Goal: Task Accomplishment & Management: Manage account settings

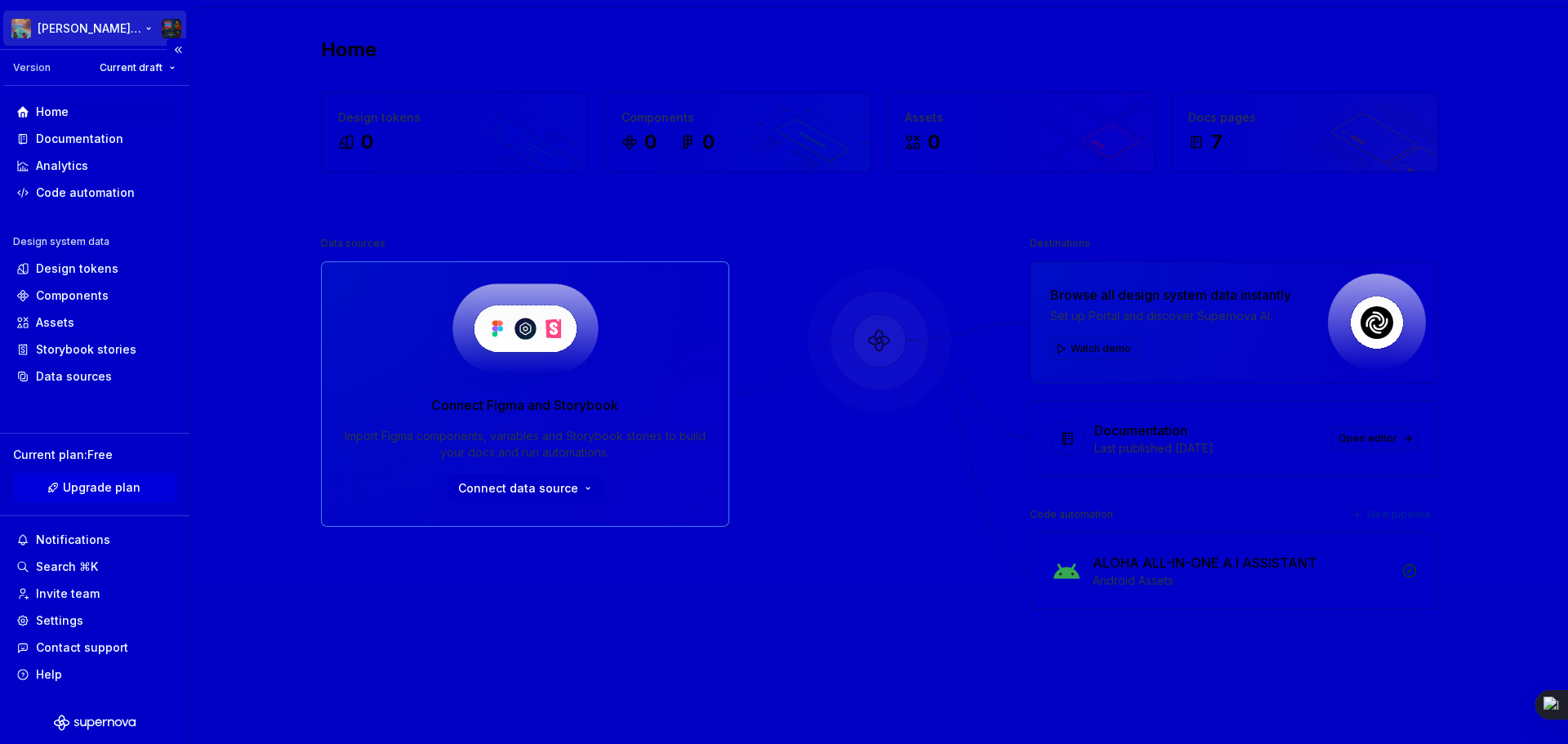
click at [172, 29] on html "Aloha Nova's Twisted Universe Version Current draft Home Documentation Analytic…" at bounding box center [784, 372] width 1568 height 744
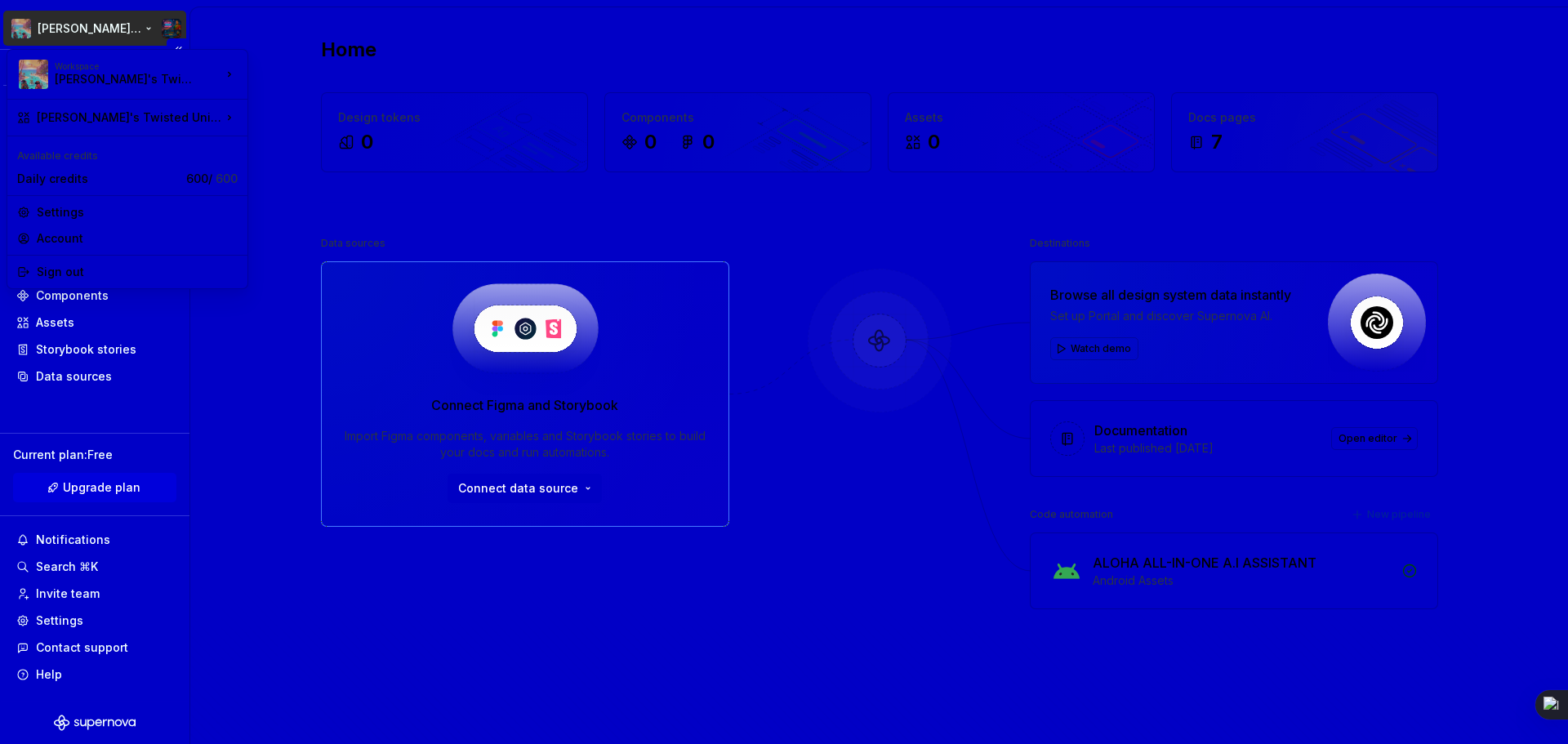
click at [170, 26] on html "Aloha Nova's Twisted Universe Version Current draft Home Documentation Analytic…" at bounding box center [784, 372] width 1568 height 744
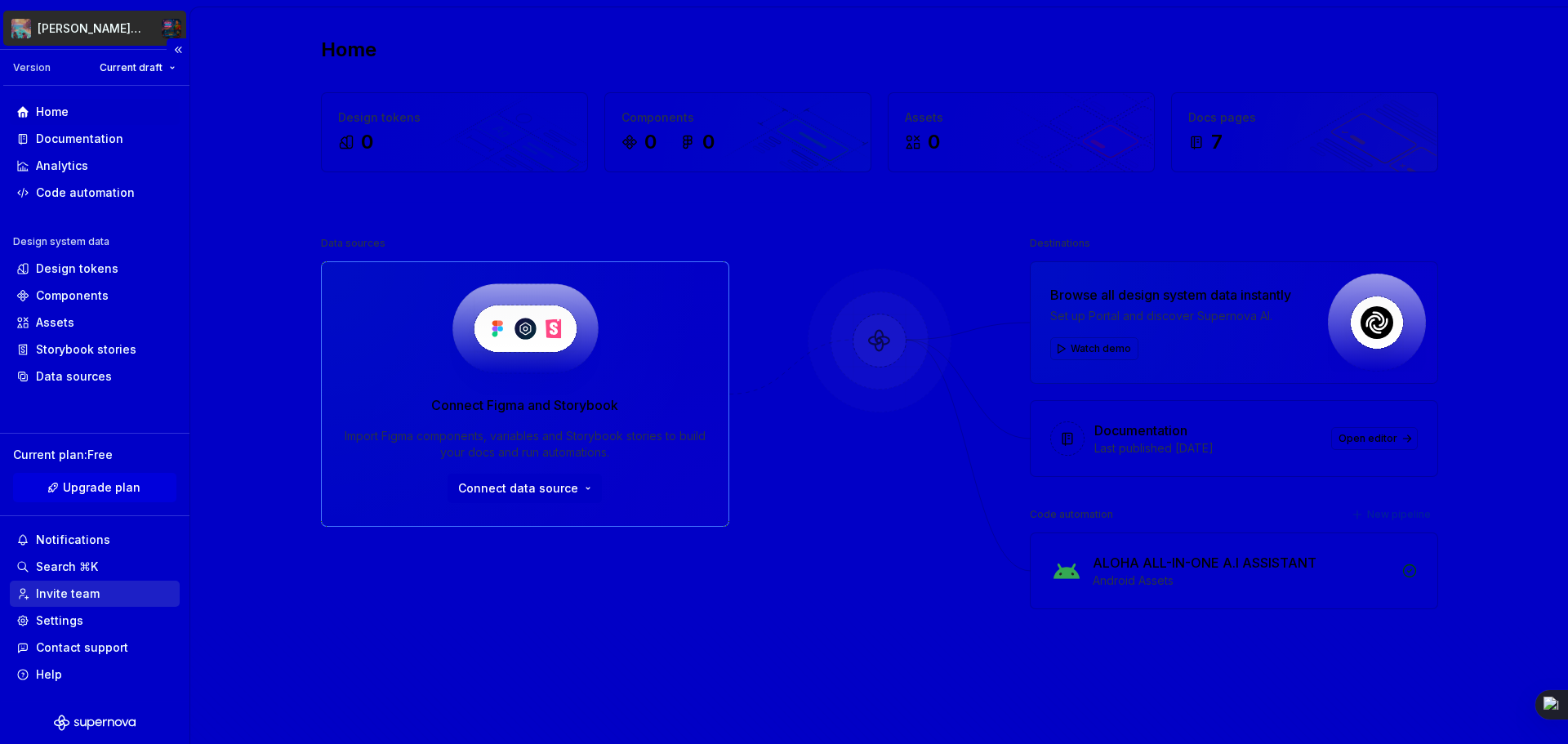
click at [76, 600] on div "Invite team" at bounding box center [67, 593] width 63 height 17
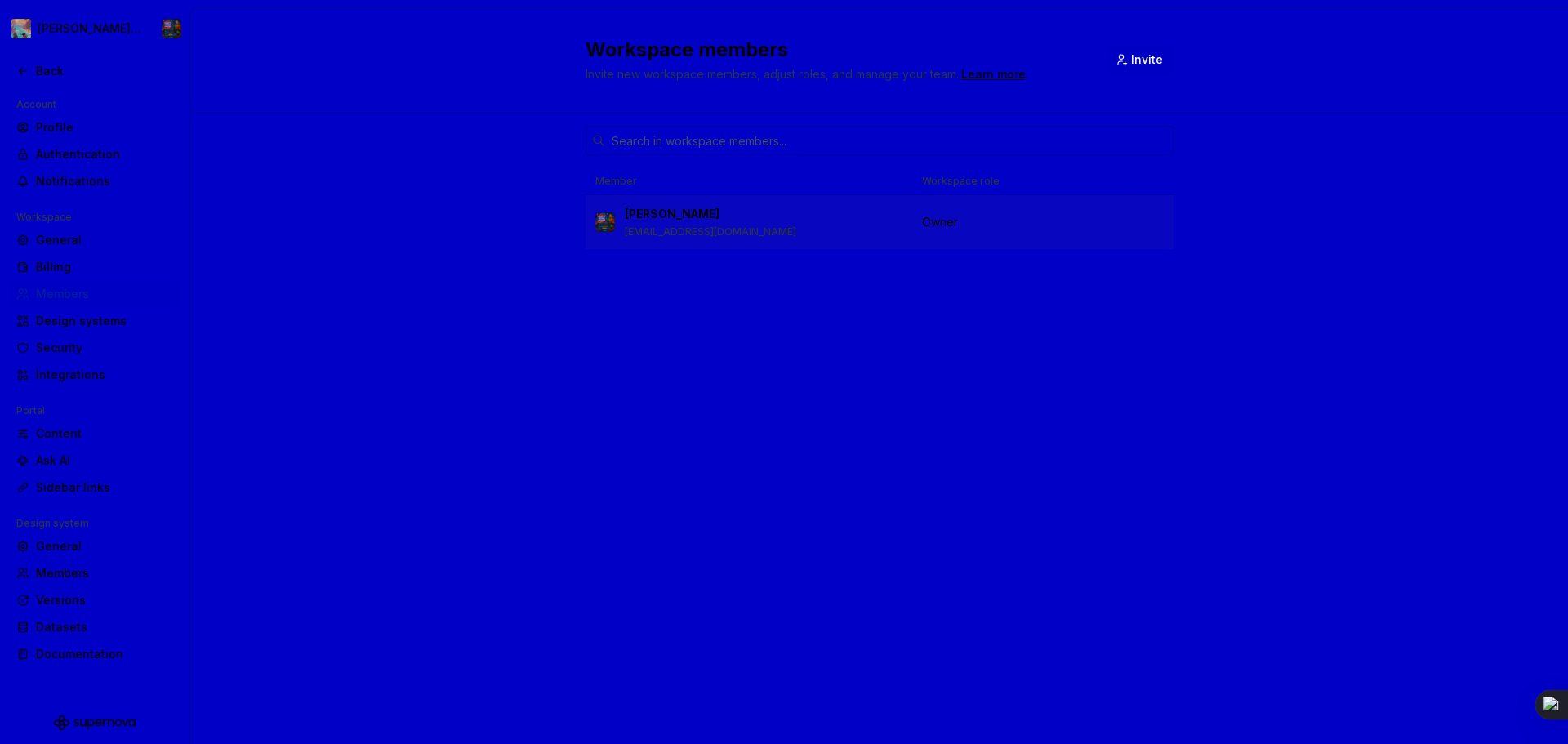
click at [652, 227] on p "[EMAIL_ADDRESS][DOMAIN_NAME]" at bounding box center [710, 231] width 171 height 13
click at [984, 232] on td "Owner" at bounding box center [1021, 223] width 219 height 54
click at [49, 296] on div "Members" at bounding box center [104, 294] width 137 height 17
click at [37, 295] on div "Members" at bounding box center [104, 294] width 137 height 17
click at [38, 295] on div "Members" at bounding box center [104, 294] width 137 height 17
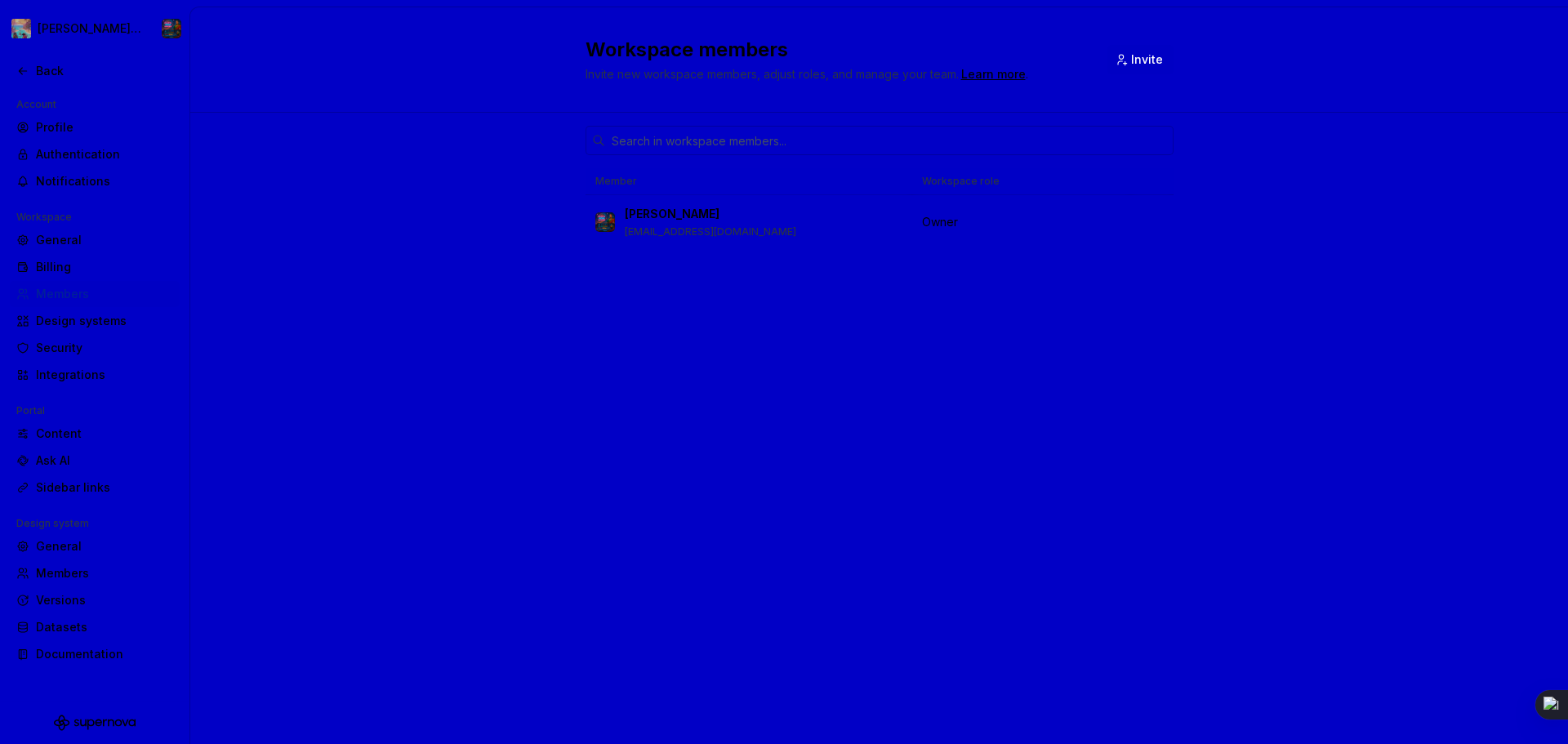
click at [44, 296] on div "Members" at bounding box center [104, 294] width 137 height 17
click at [60, 298] on div "Members" at bounding box center [104, 294] width 137 height 17
drag, startPoint x: 60, startPoint y: 298, endPoint x: 169, endPoint y: 233, distance: 126.9
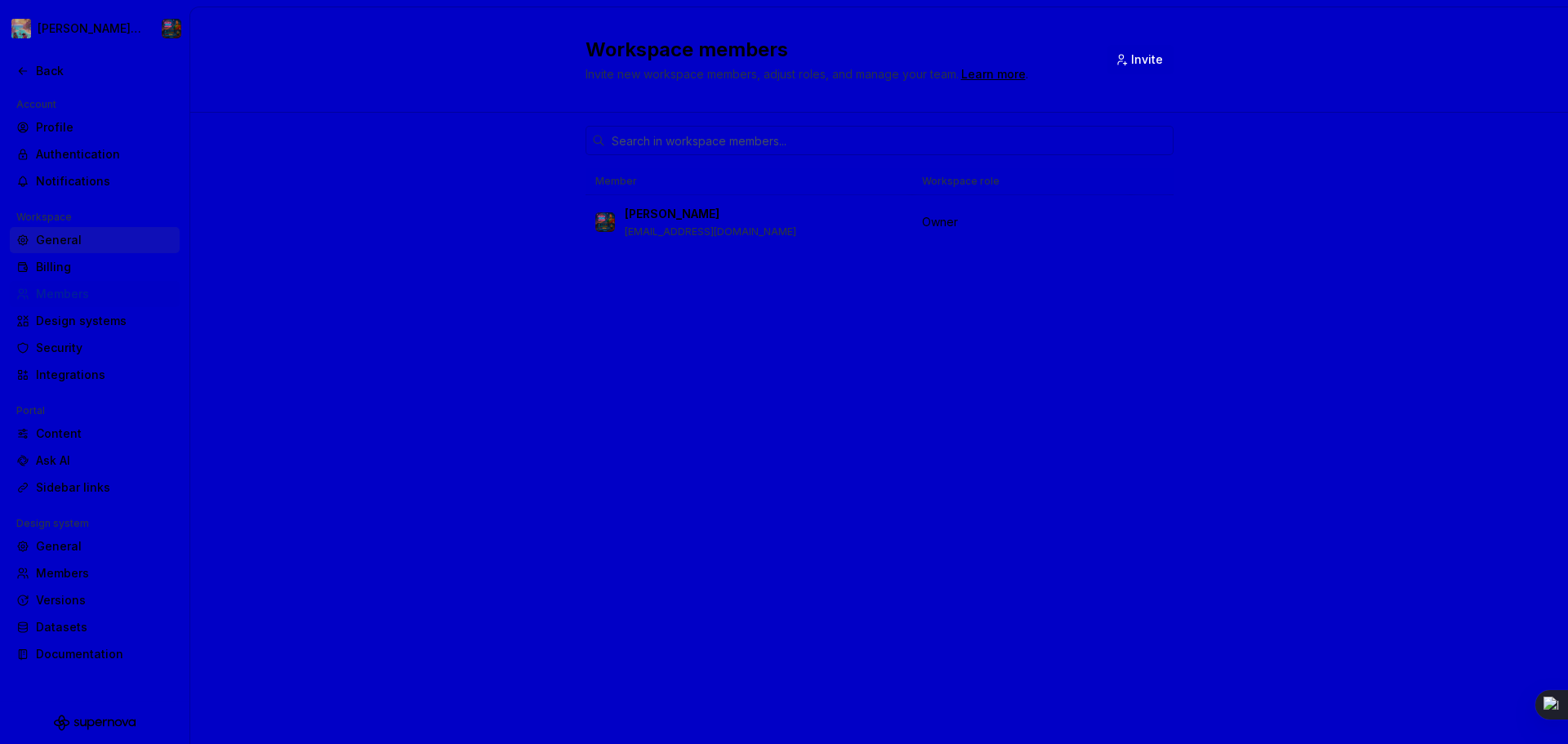
click at [61, 298] on div "Members" at bounding box center [104, 294] width 137 height 17
click at [1125, 58] on button "Invite" at bounding box center [1140, 59] width 66 height 29
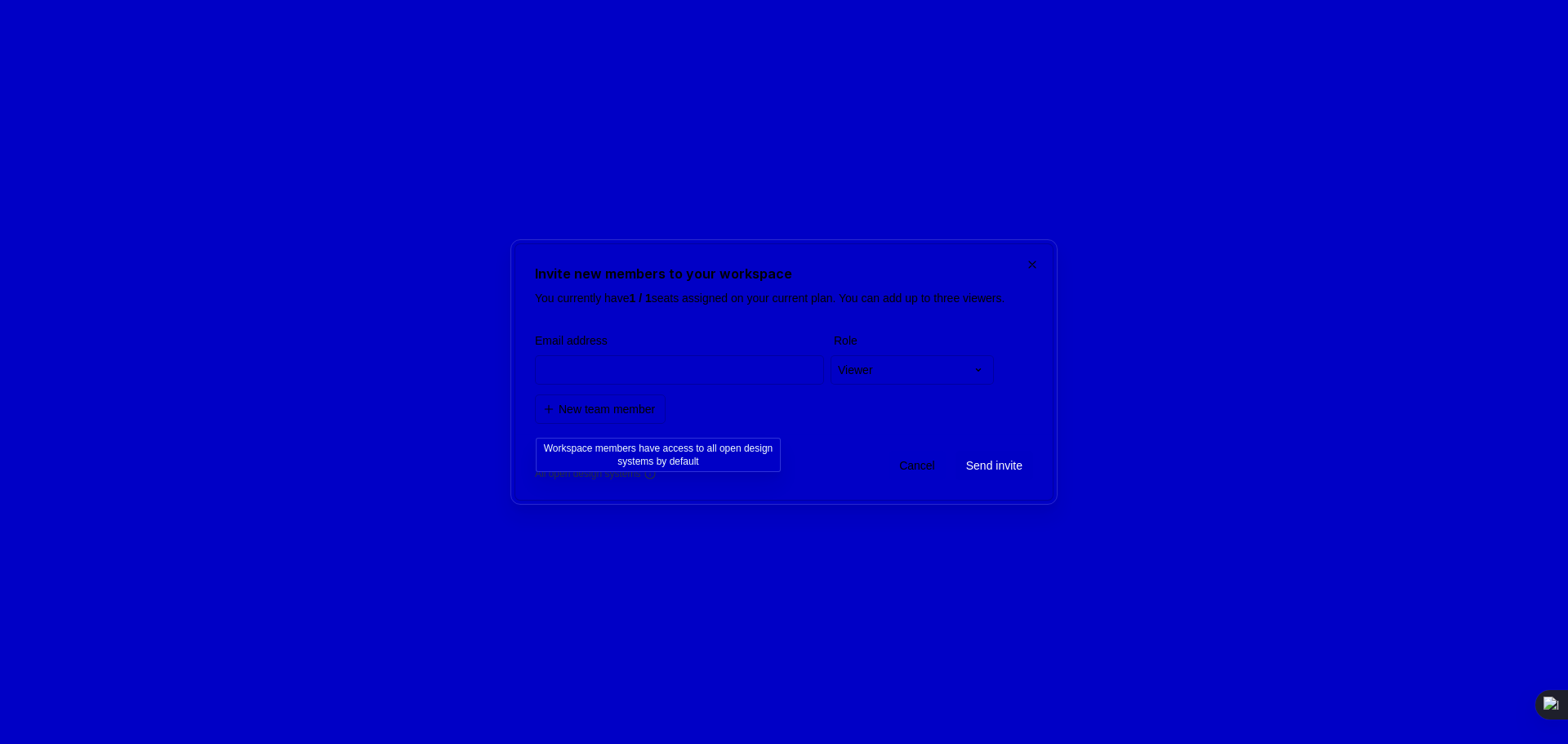
click at [655, 478] on icon at bounding box center [650, 474] width 10 height 10
click at [690, 378] on input "email" at bounding box center [679, 370] width 289 height 29
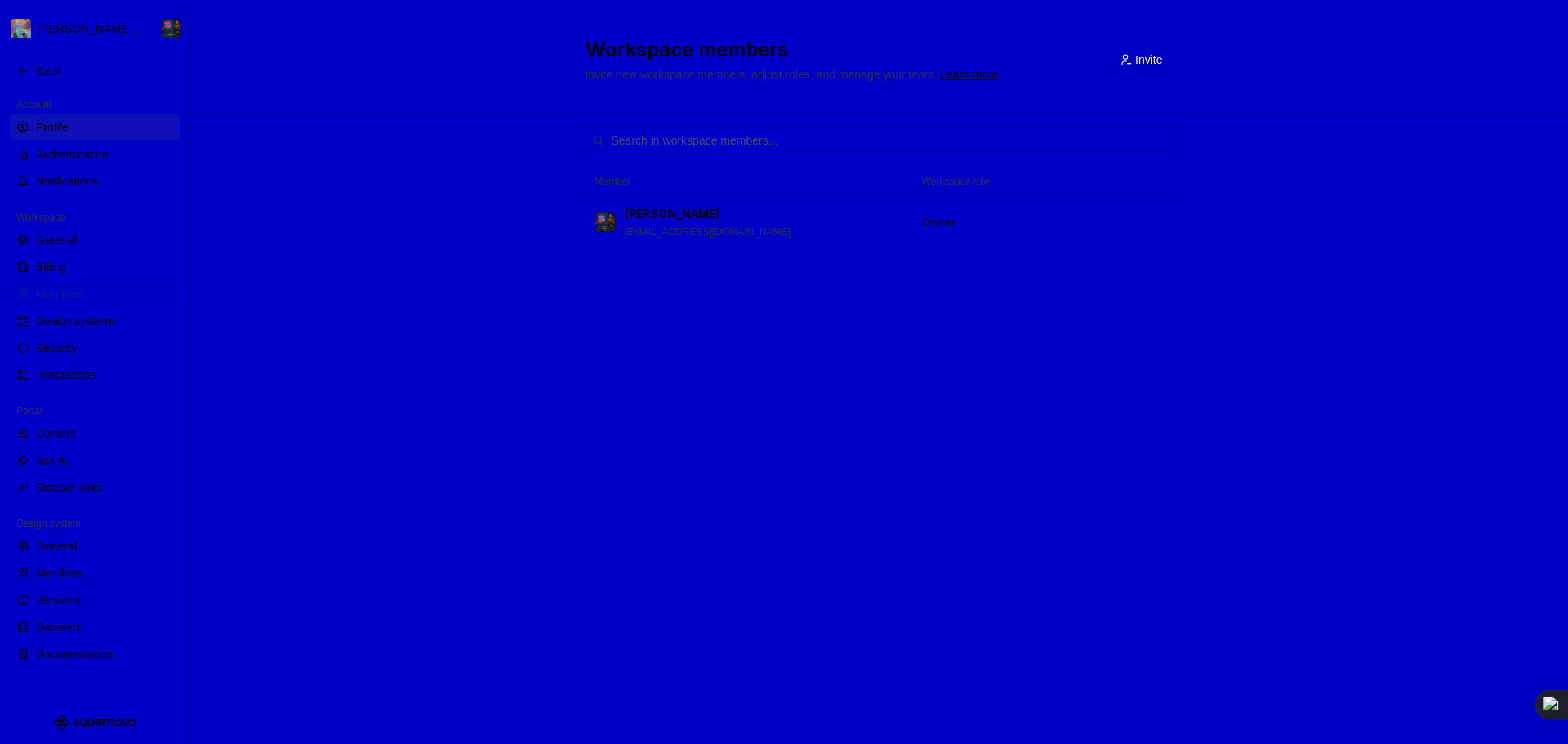
click at [49, 126] on div "Profile" at bounding box center [104, 127] width 137 height 17
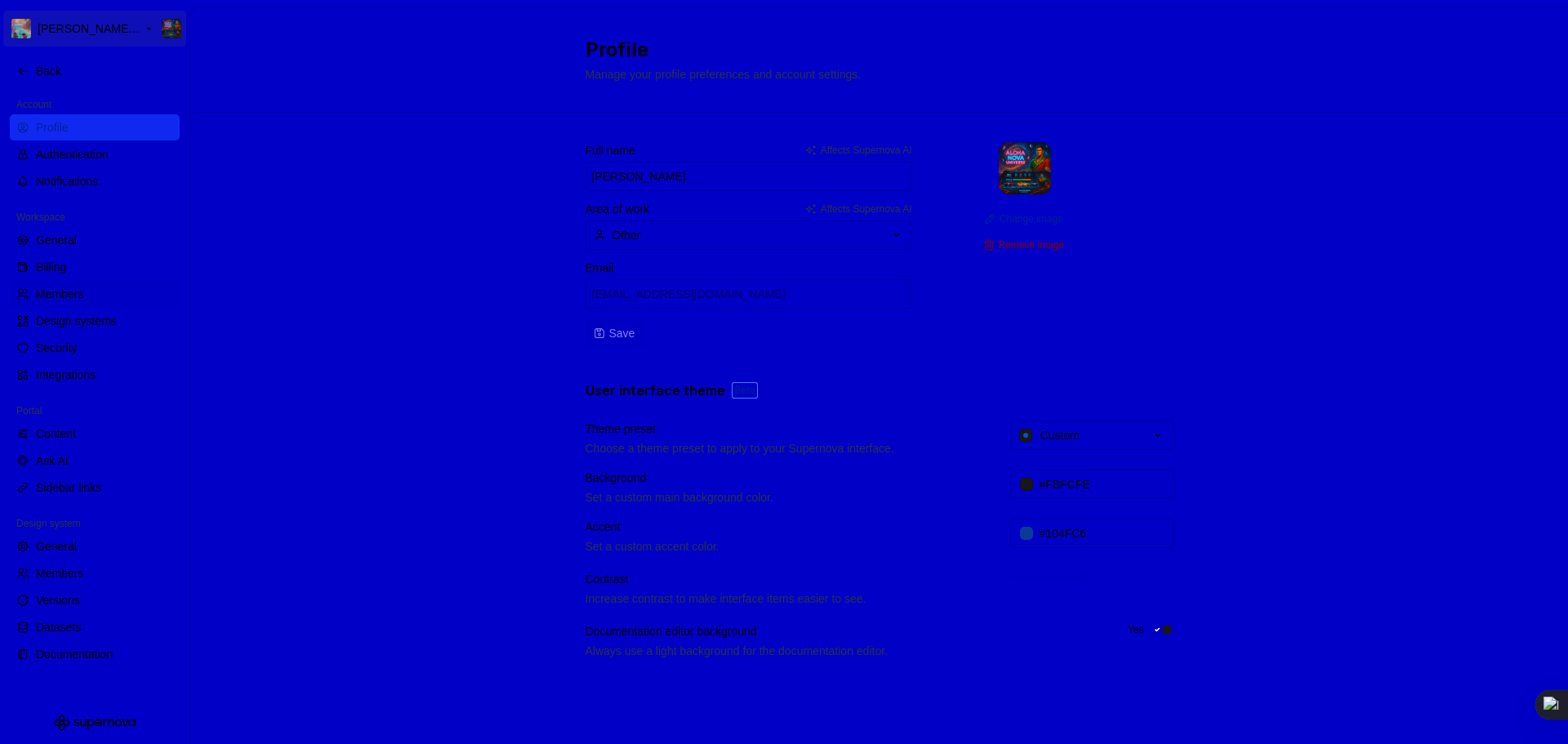
click at [150, 25] on html "[PERSON_NAME]'s Twisted Universe Back Account Profile Authentication Notificati…" at bounding box center [784, 372] width 1568 height 744
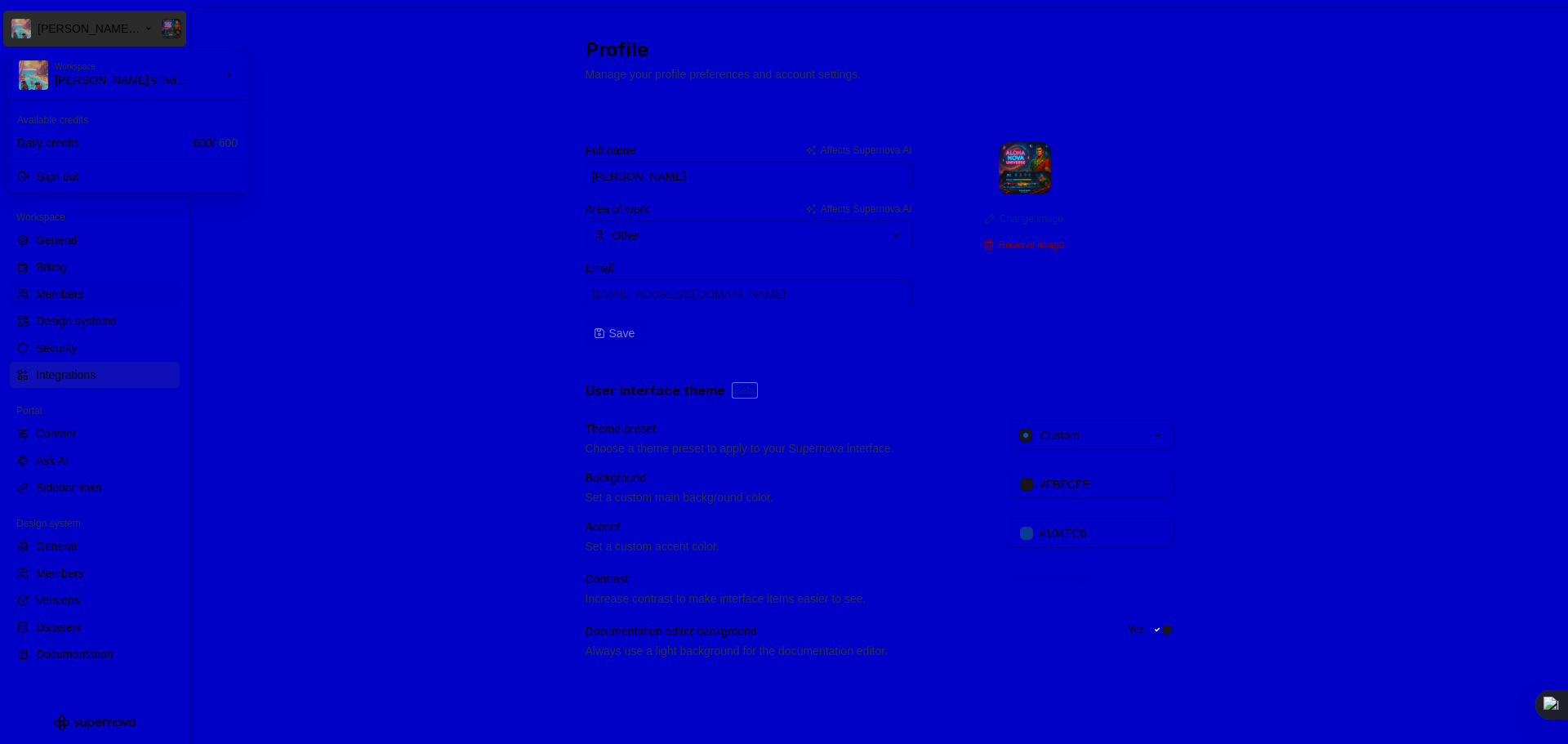
click at [56, 370] on html "[PERSON_NAME]'s Twisted Universe Back Account Profile Authentication Notificati…" at bounding box center [784, 372] width 1568 height 744
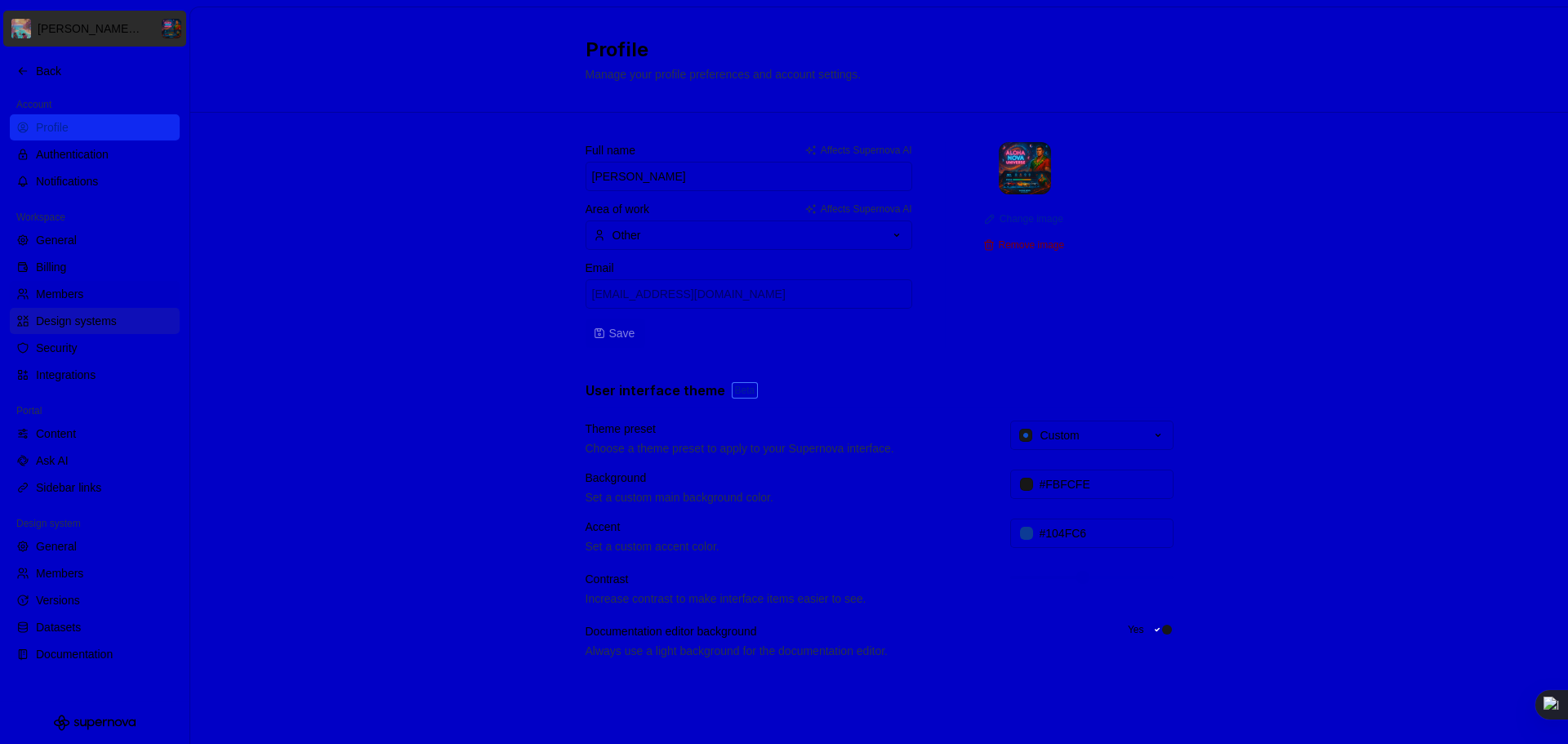
click at [100, 323] on div "Design systems" at bounding box center [104, 320] width 137 height 17
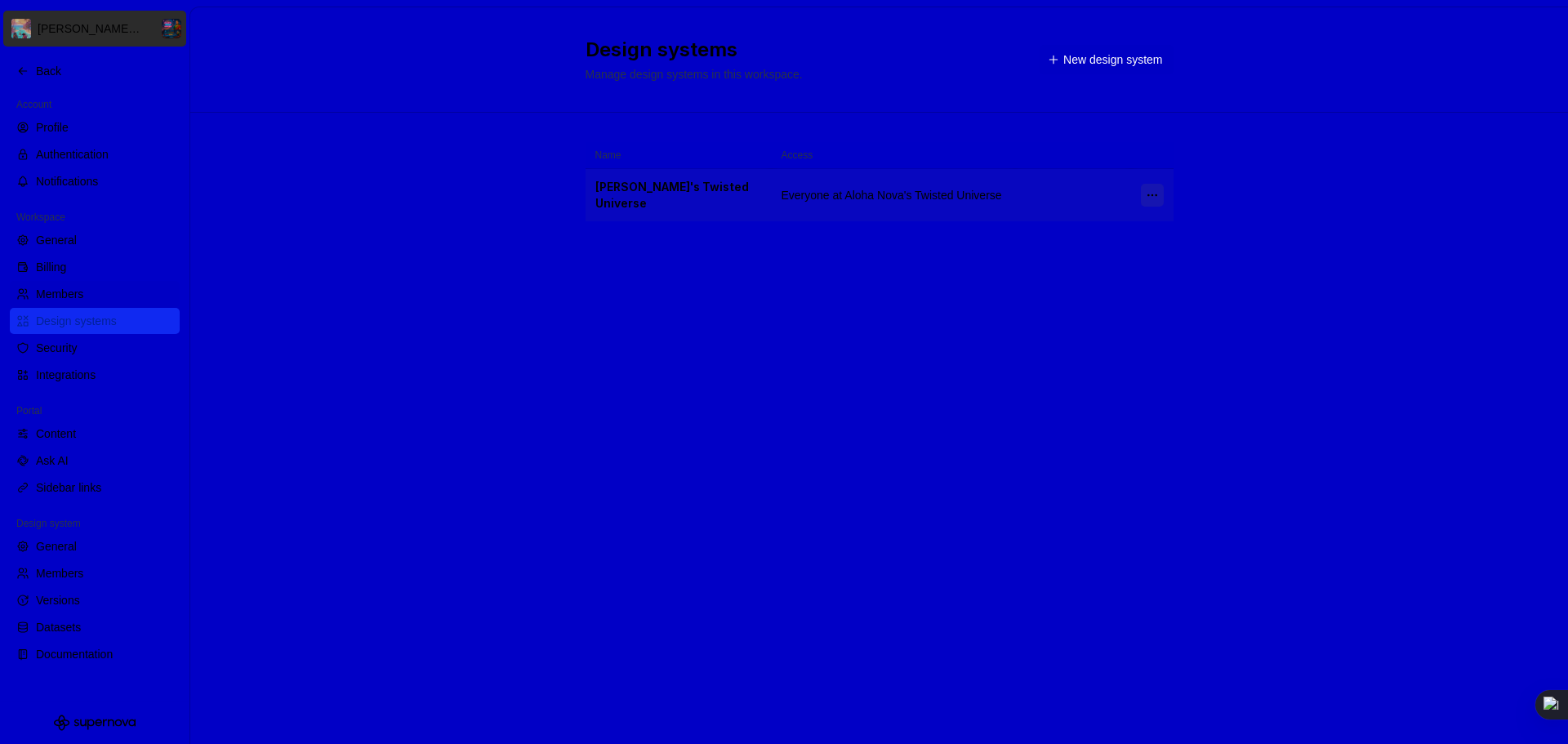
click at [1148, 192] on html "[PERSON_NAME]'s Twisted Universe Back Account Profile Authentication Notificati…" at bounding box center [784, 372] width 1568 height 744
click at [1041, 175] on html "[PERSON_NAME]'s Twisted Universe Back Account Profile Authentication Notificati…" at bounding box center [784, 372] width 1568 height 744
click at [657, 188] on div "[PERSON_NAME]'s Twisted Universe" at bounding box center [678, 195] width 166 height 33
click at [659, 188] on div "[PERSON_NAME]'s Twisted Universe" at bounding box center [678, 195] width 166 height 33
click at [694, 192] on div "[PERSON_NAME]'s Twisted Universe" at bounding box center [678, 195] width 166 height 33
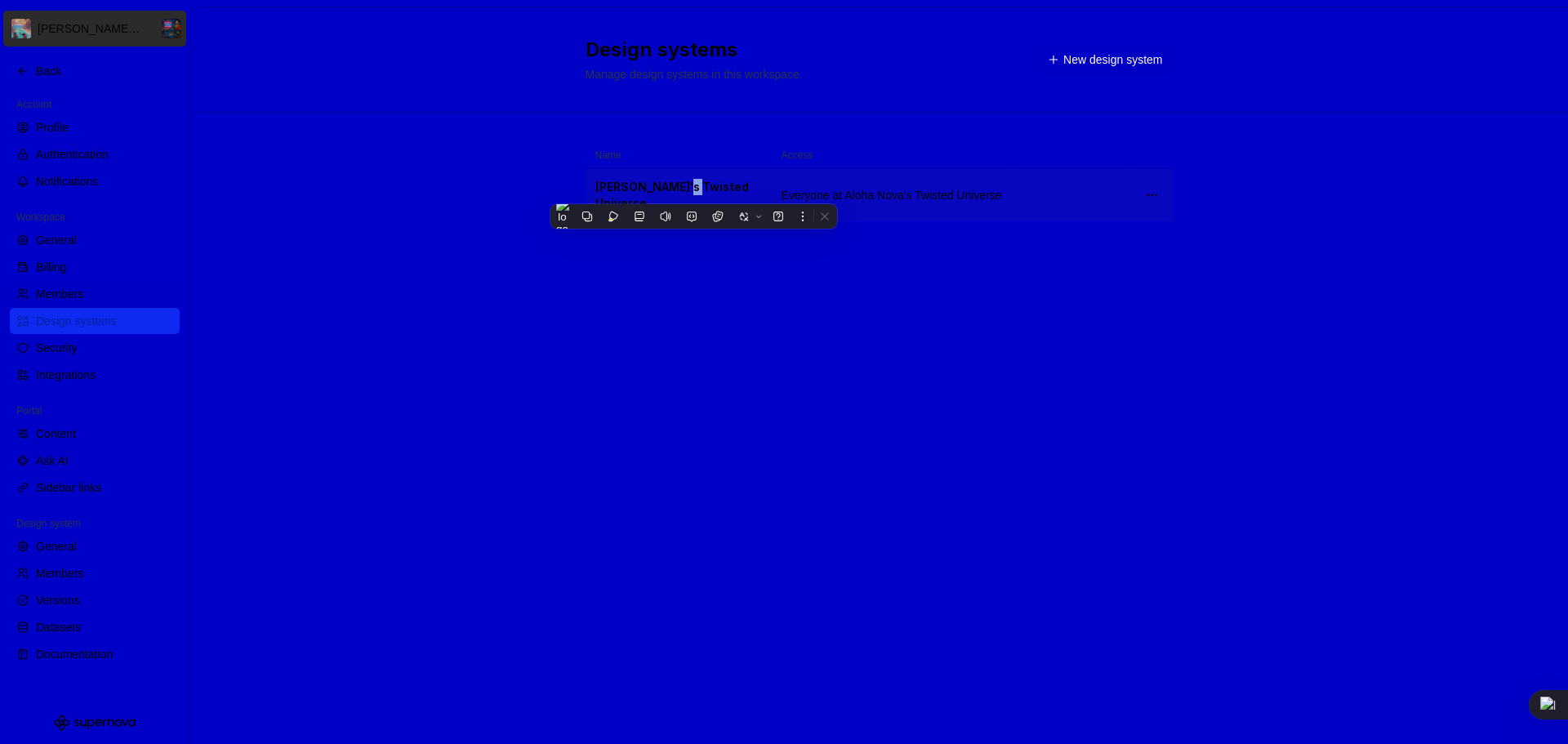
click at [698, 194] on div "[PERSON_NAME]'s Twisted Universe" at bounding box center [678, 195] width 166 height 33
click at [870, 203] on span "Everyone at Aloha Nova's Twisted Universe" at bounding box center [891, 195] width 221 height 17
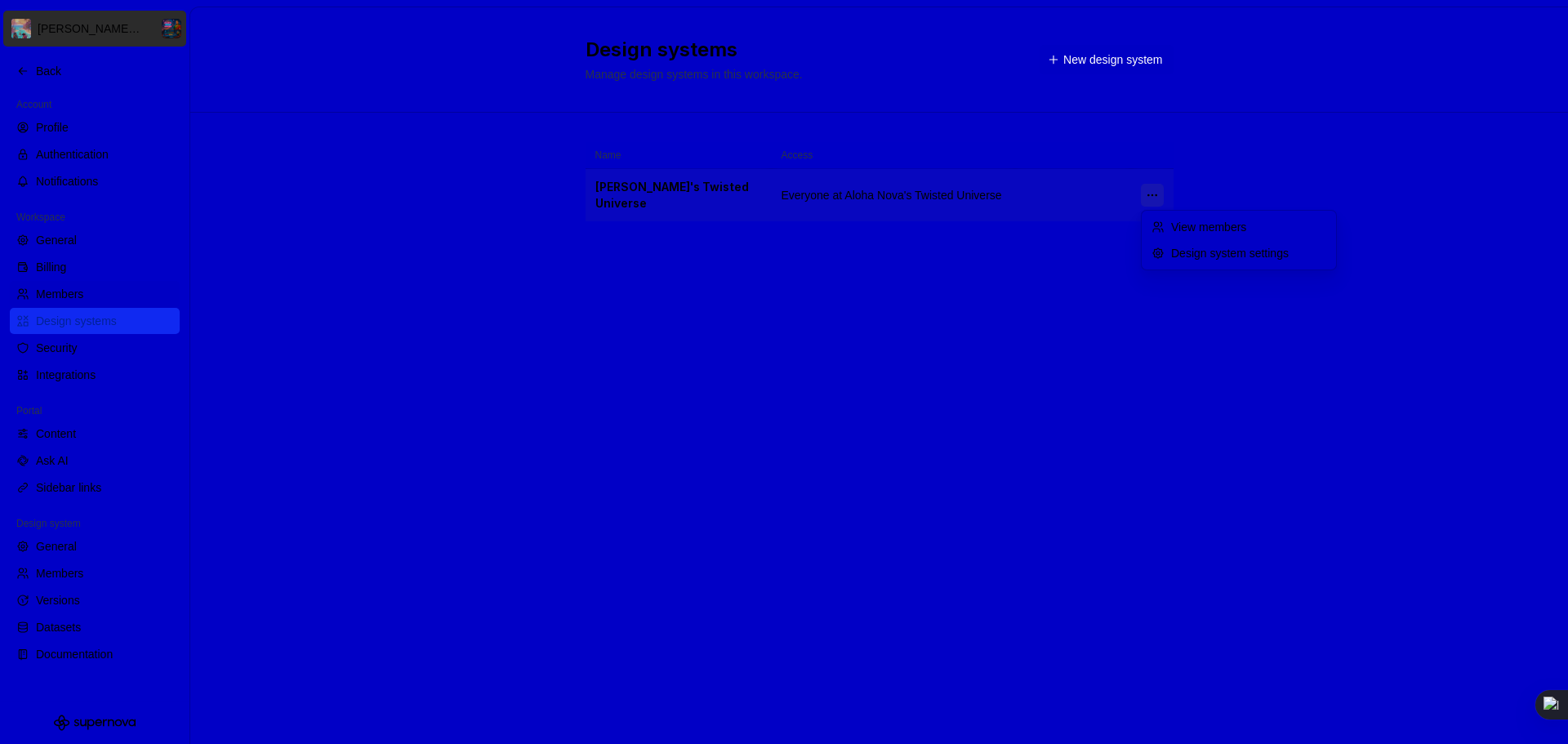
click at [1150, 195] on html "[PERSON_NAME]'s Twisted Universe Back Account Profile Authentication Notificati…" at bounding box center [784, 372] width 1568 height 744
click at [1195, 243] on div "Design system settings" at bounding box center [1238, 253] width 188 height 26
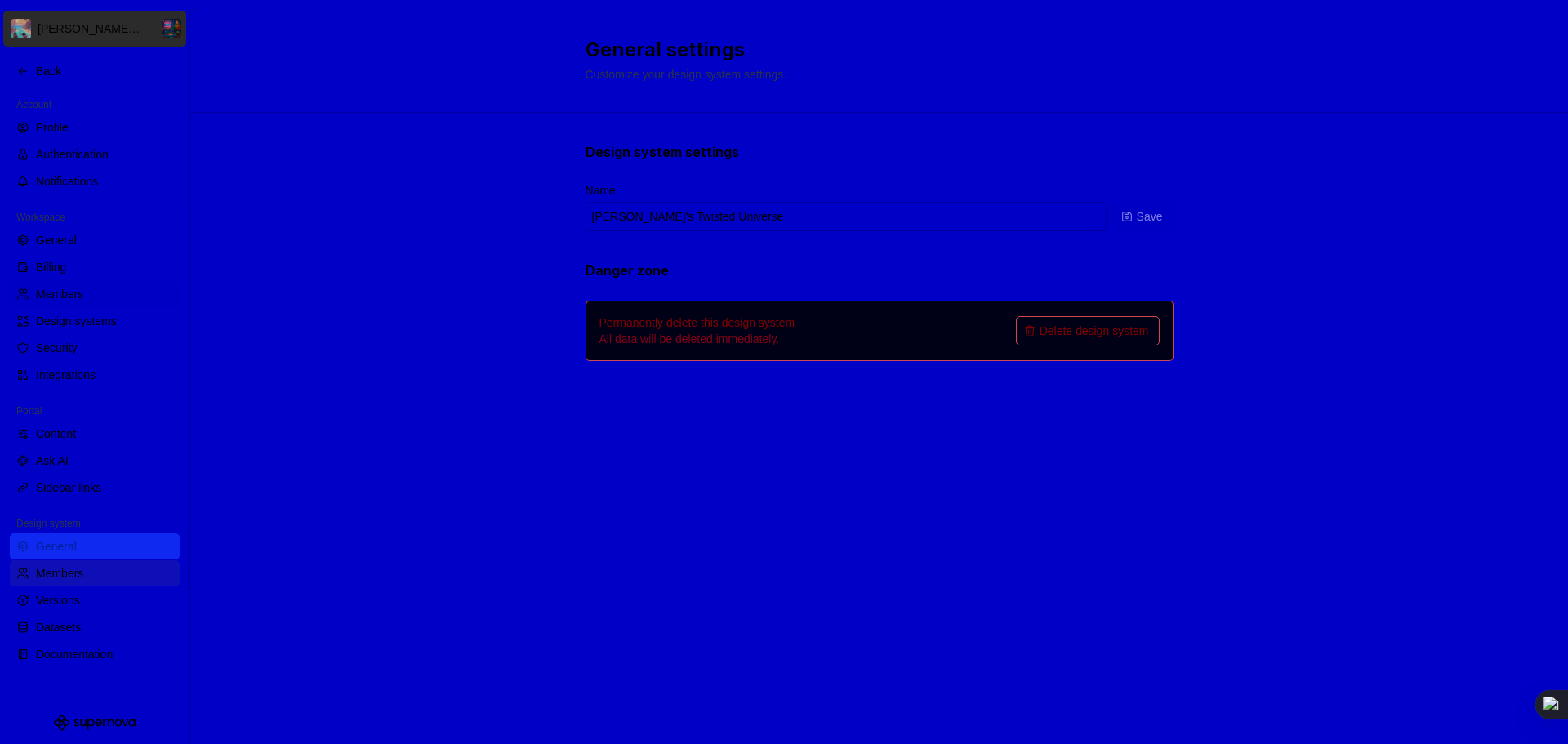
click at [68, 562] on div "Members" at bounding box center [94, 573] width 170 height 26
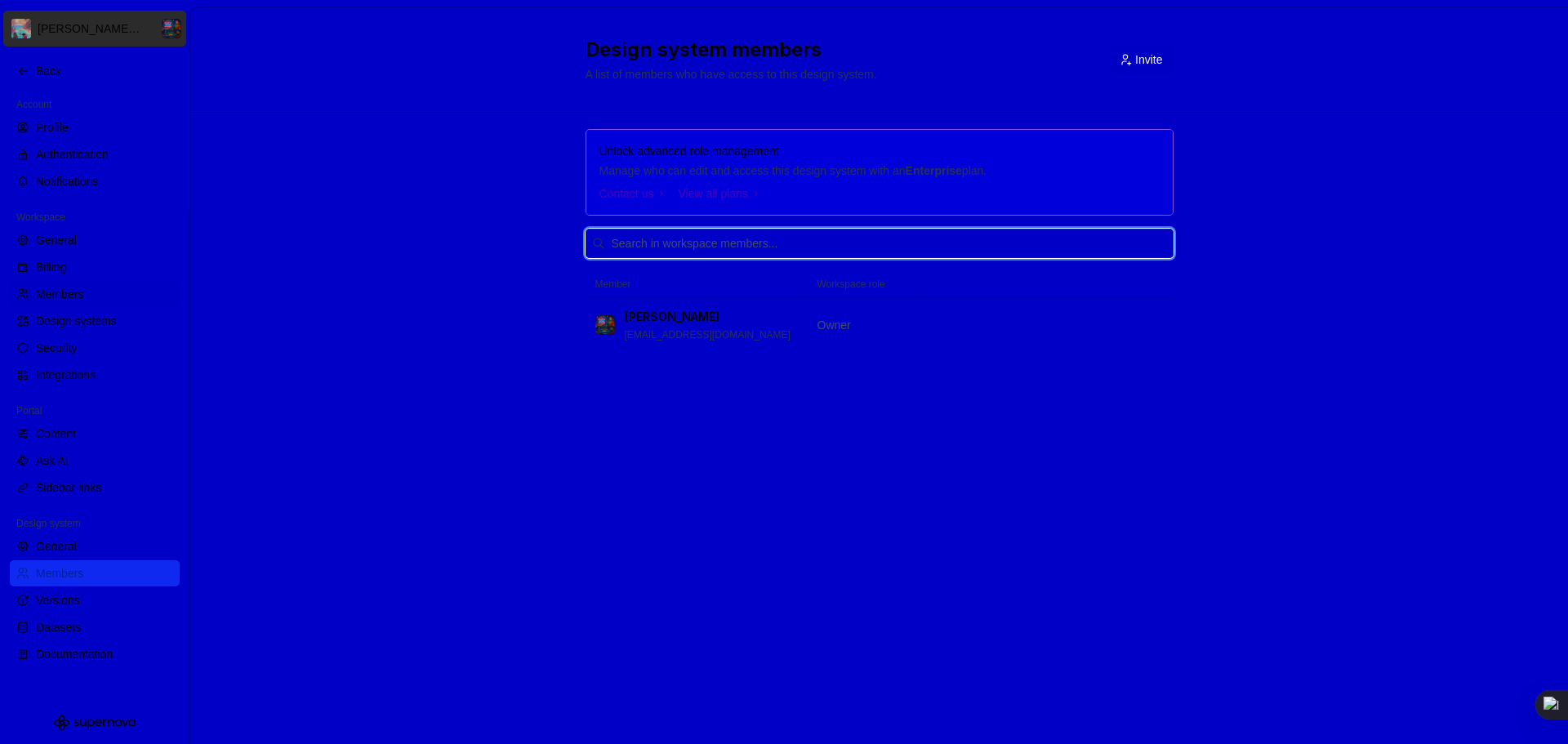
click at [773, 246] on input "text" at bounding box center [889, 243] width 568 height 29
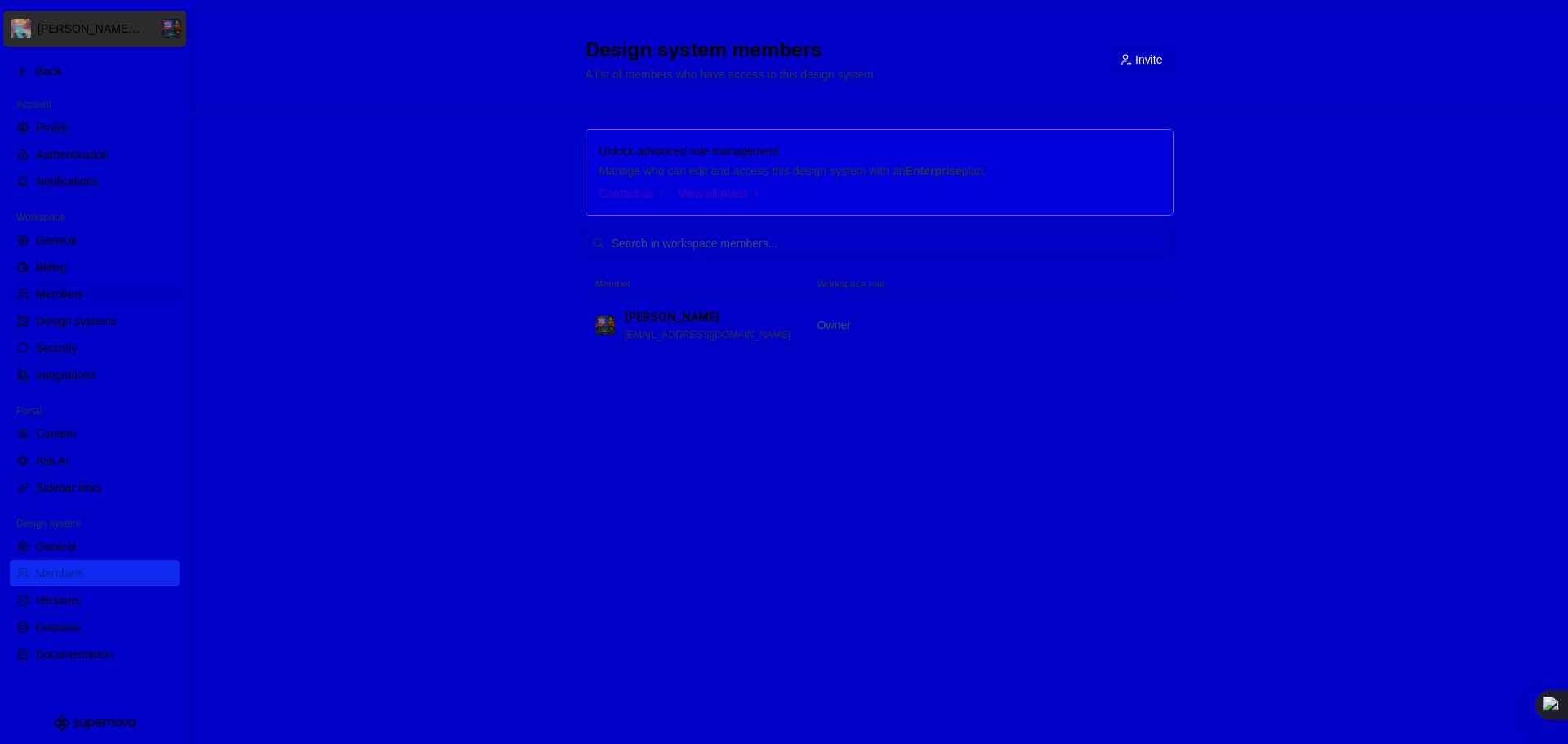
click at [1140, 65] on span "Invite" at bounding box center [1149, 59] width 27 height 17
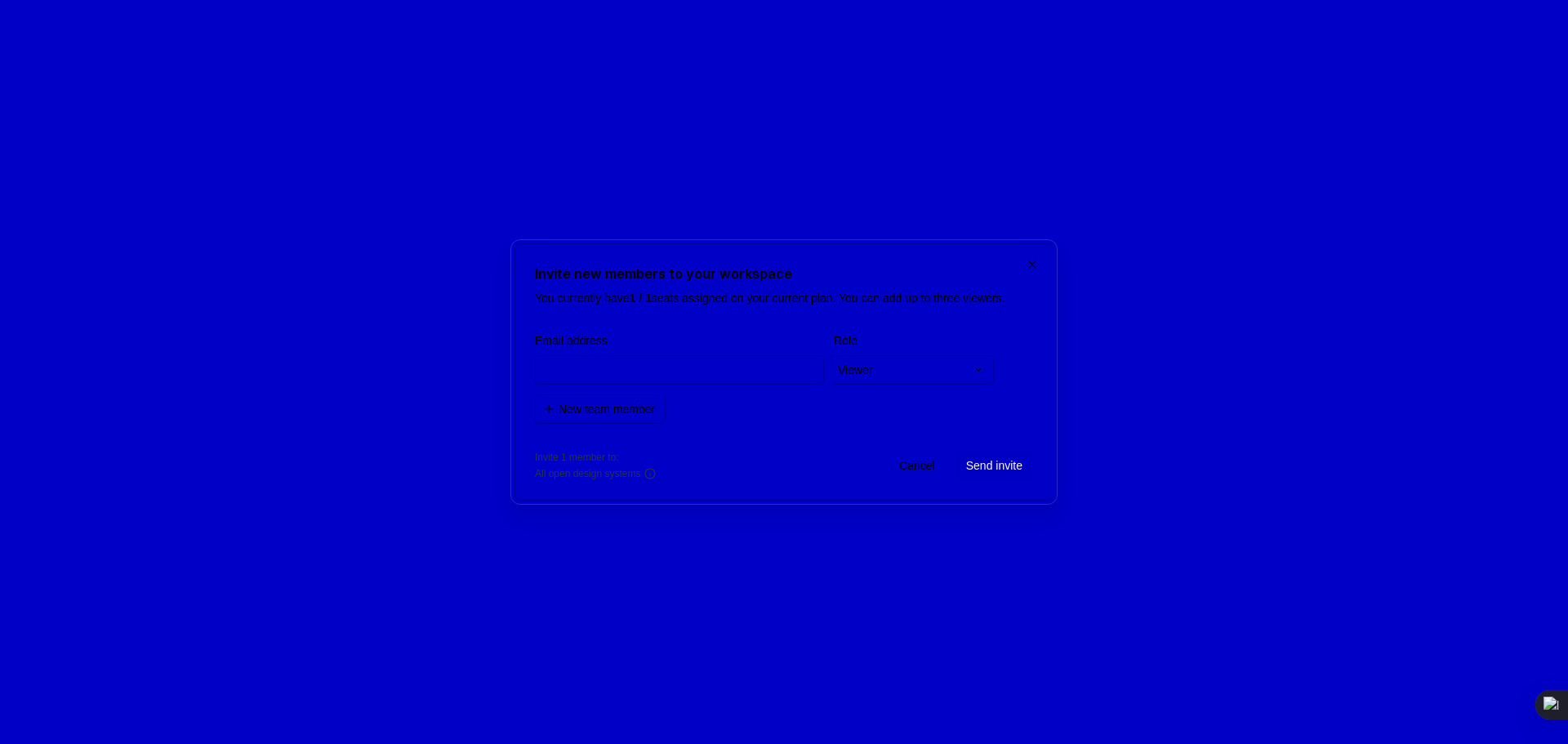
click at [655, 478] on icon at bounding box center [650, 474] width 10 height 10
click at [597, 478] on span "All open design systems" at bounding box center [588, 473] width 105 height 13
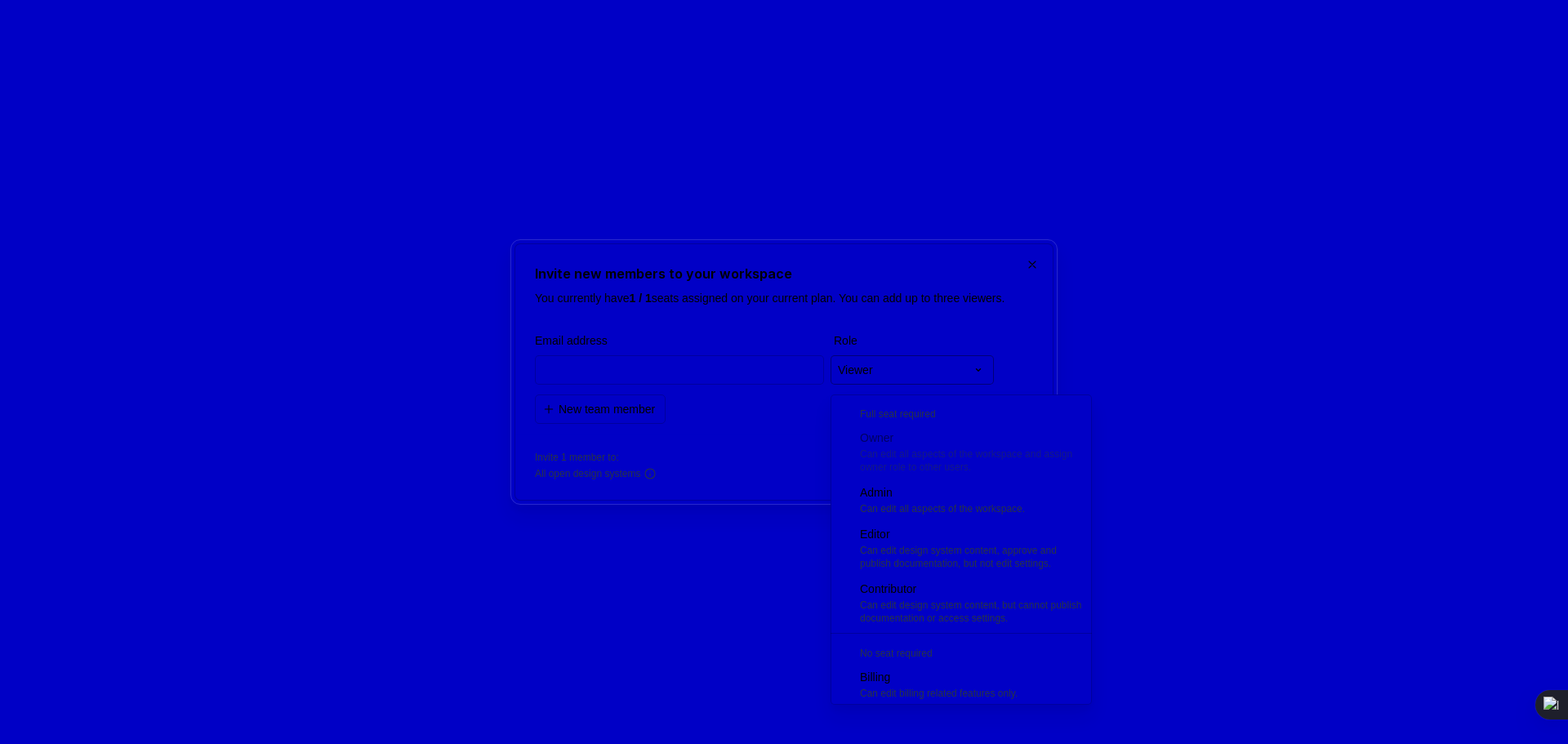
click at [871, 372] on div "**********" at bounding box center [784, 372] width 1568 height 744
select select "*******"
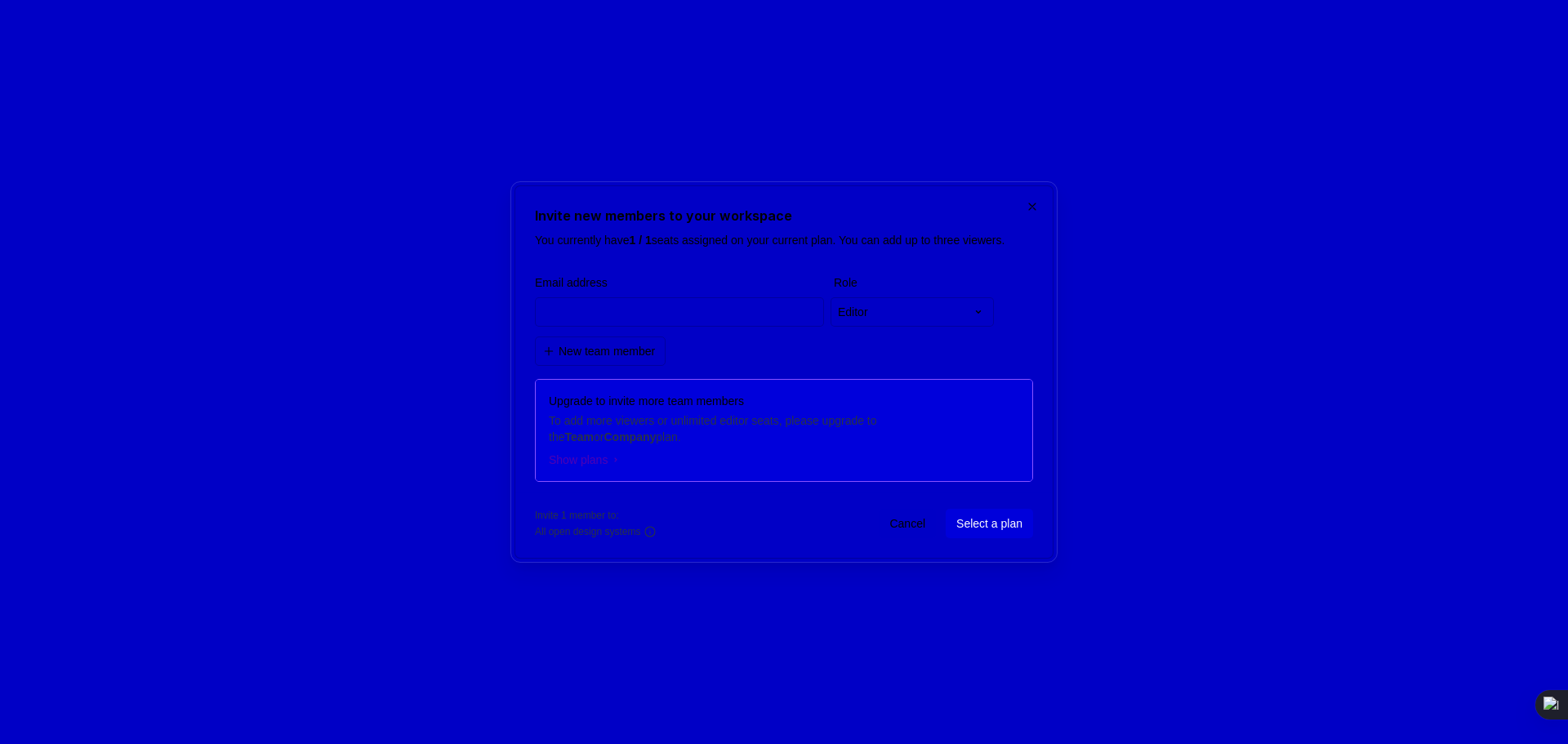
click at [977, 531] on span "Select a plan" at bounding box center [989, 523] width 66 height 17
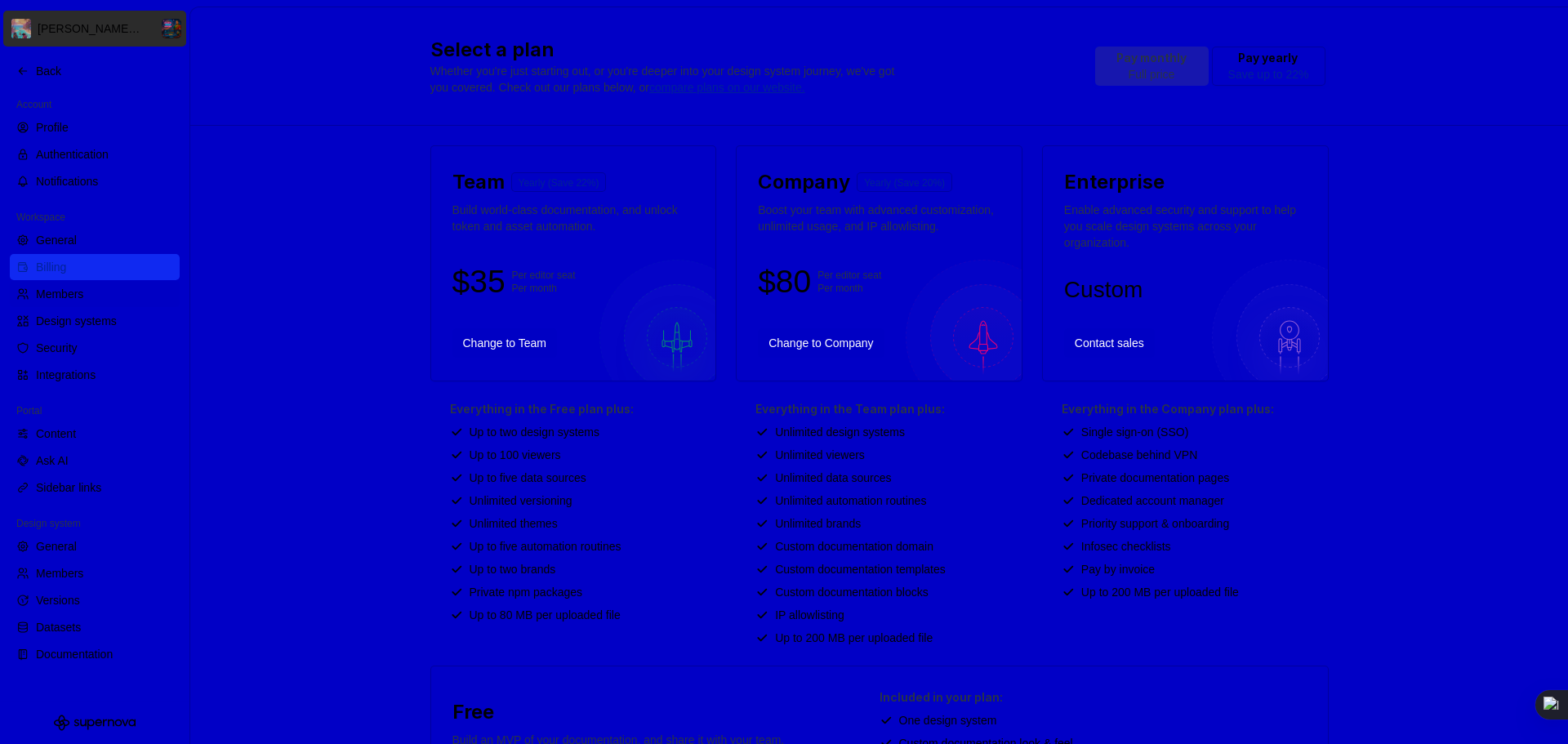
click at [1126, 74] on p "Full price" at bounding box center [1151, 74] width 70 height 17
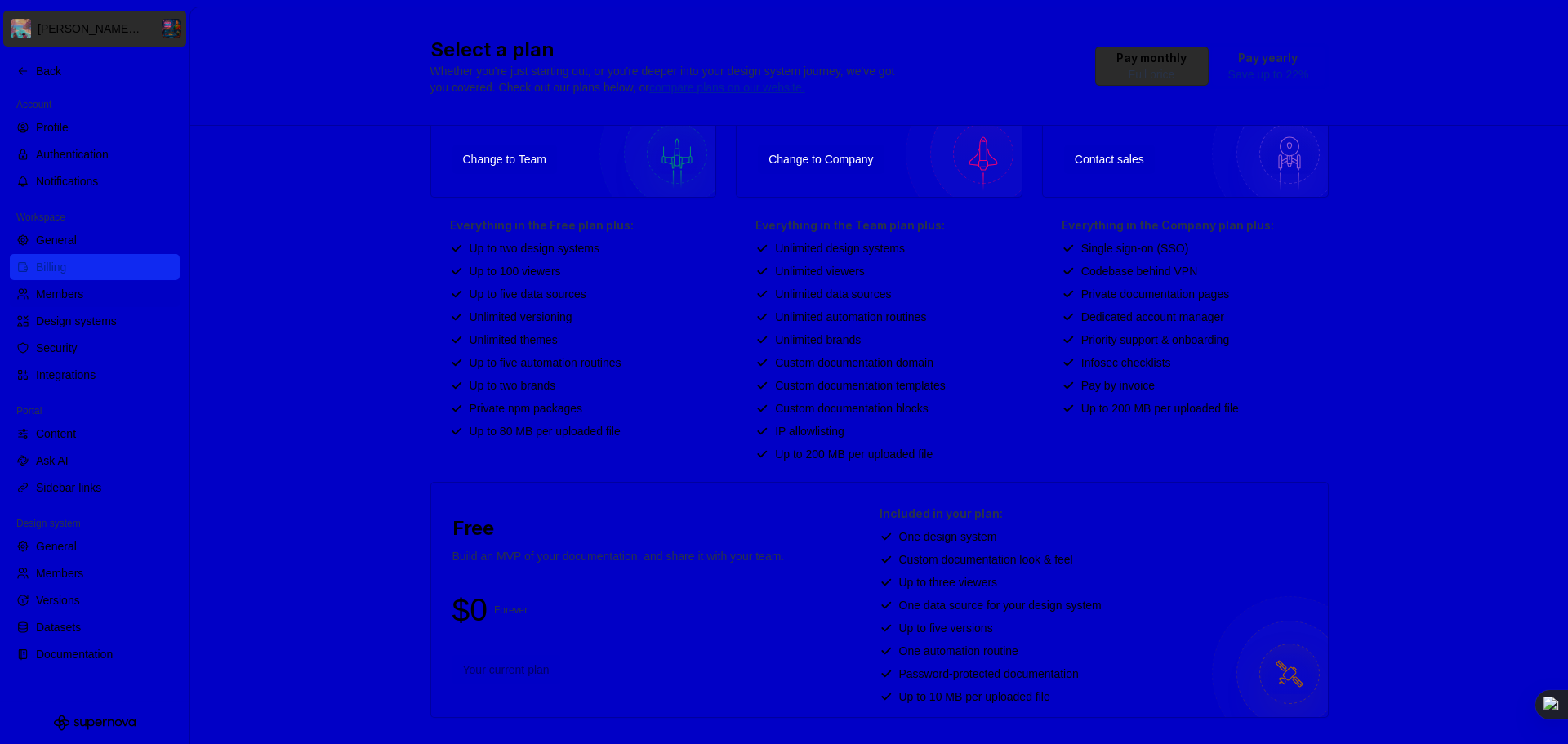
click at [675, 569] on div "Free Build an MVP of your documentation, and share it with your team. $0 Foreve…" at bounding box center [619, 600] width 348 height 189
click at [515, 670] on div "Your current plan" at bounding box center [619, 669] width 333 height 29
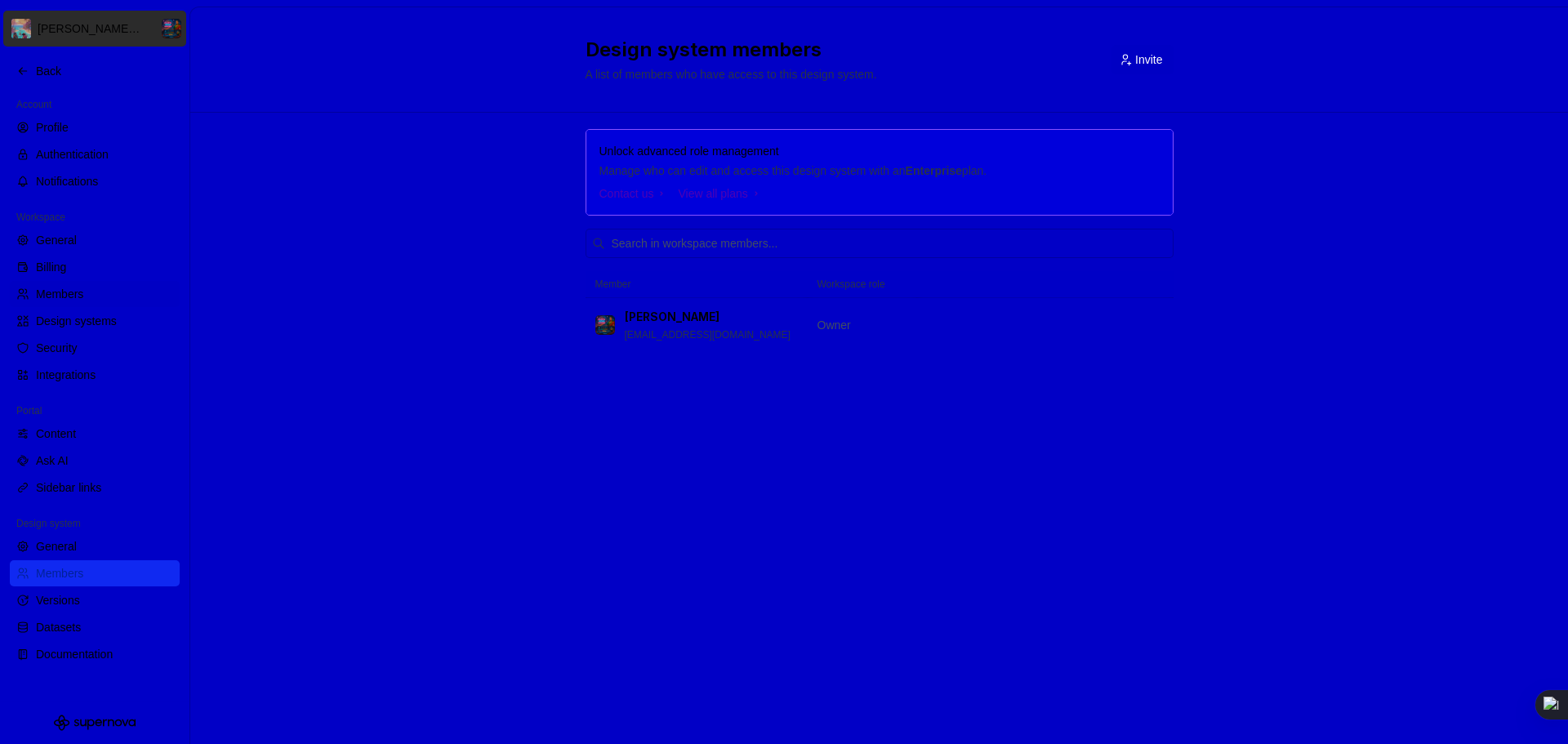
click at [1136, 53] on span "Invite" at bounding box center [1149, 59] width 27 height 17
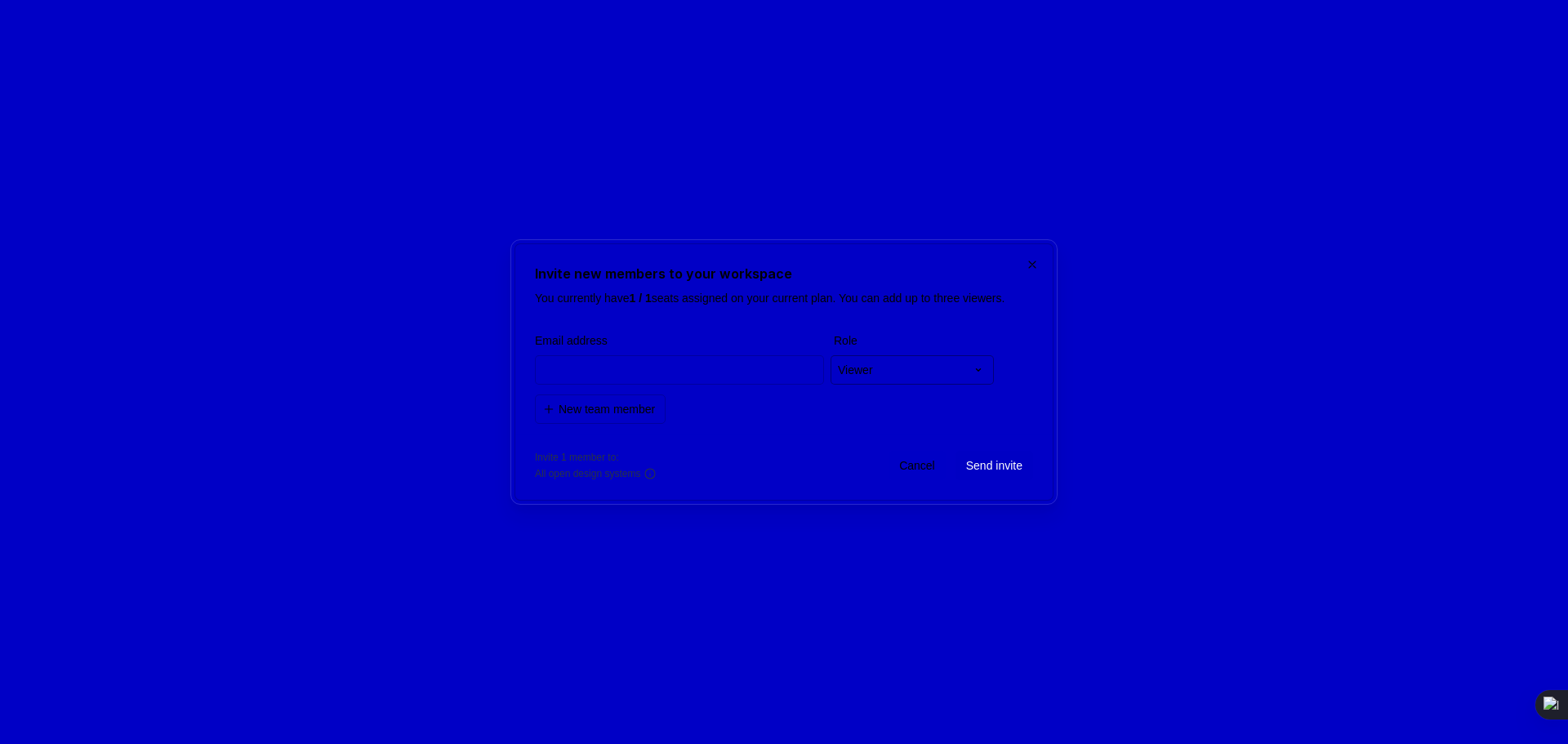
click at [943, 364] on div "**********" at bounding box center [784, 372] width 1568 height 744
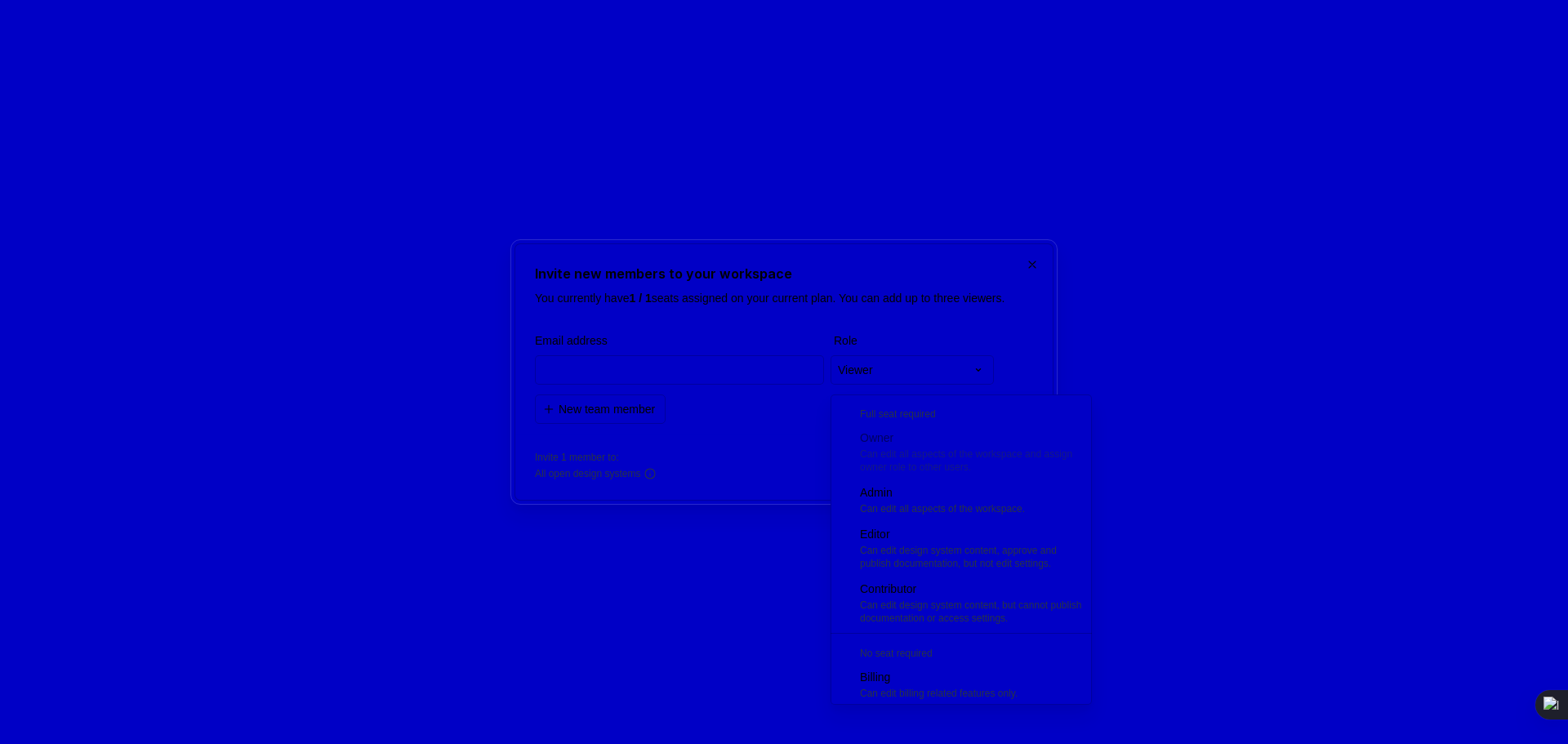
click at [1043, 249] on div "**********" at bounding box center [784, 372] width 1568 height 744
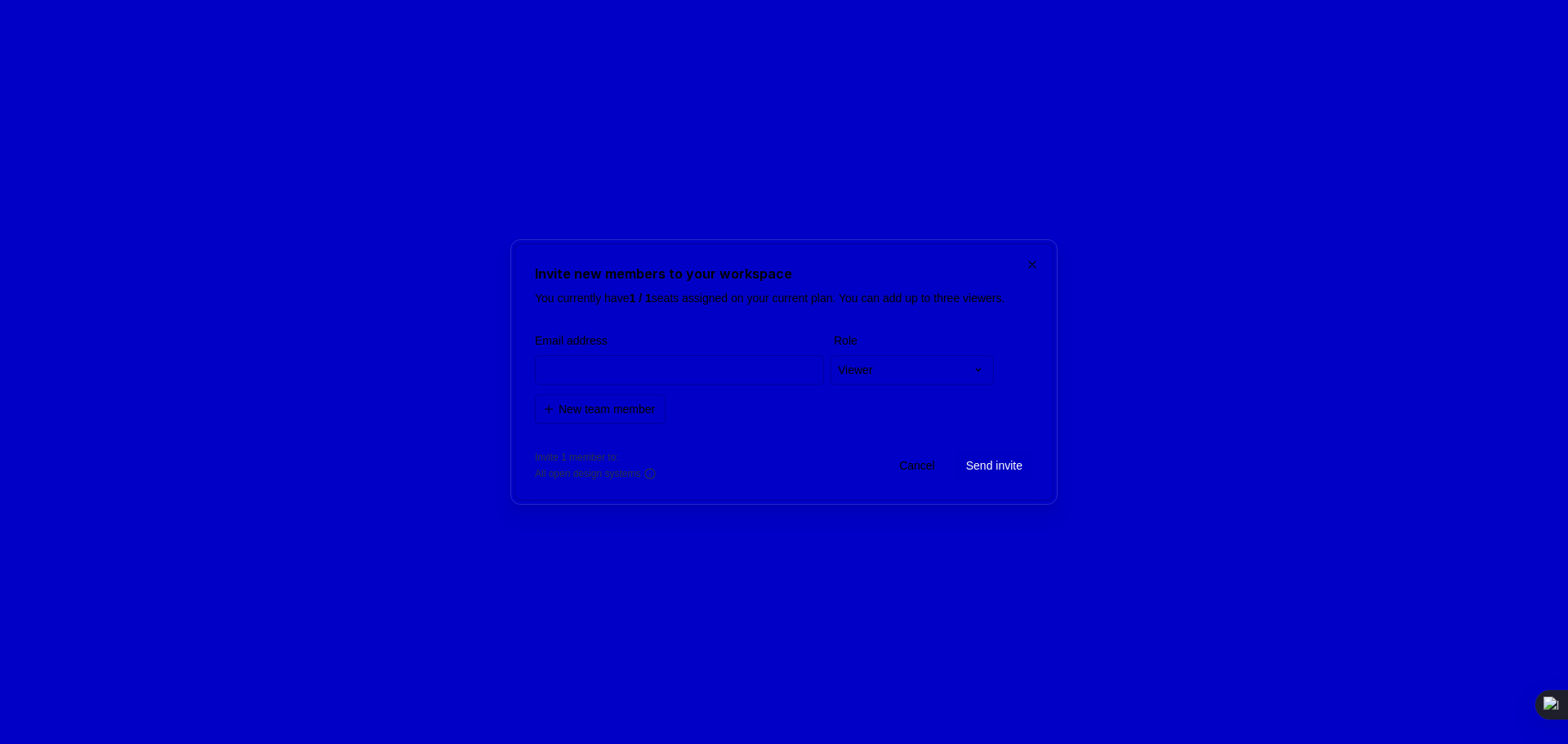
click at [899, 474] on span "Cancel" at bounding box center [916, 465] width 36 height 17
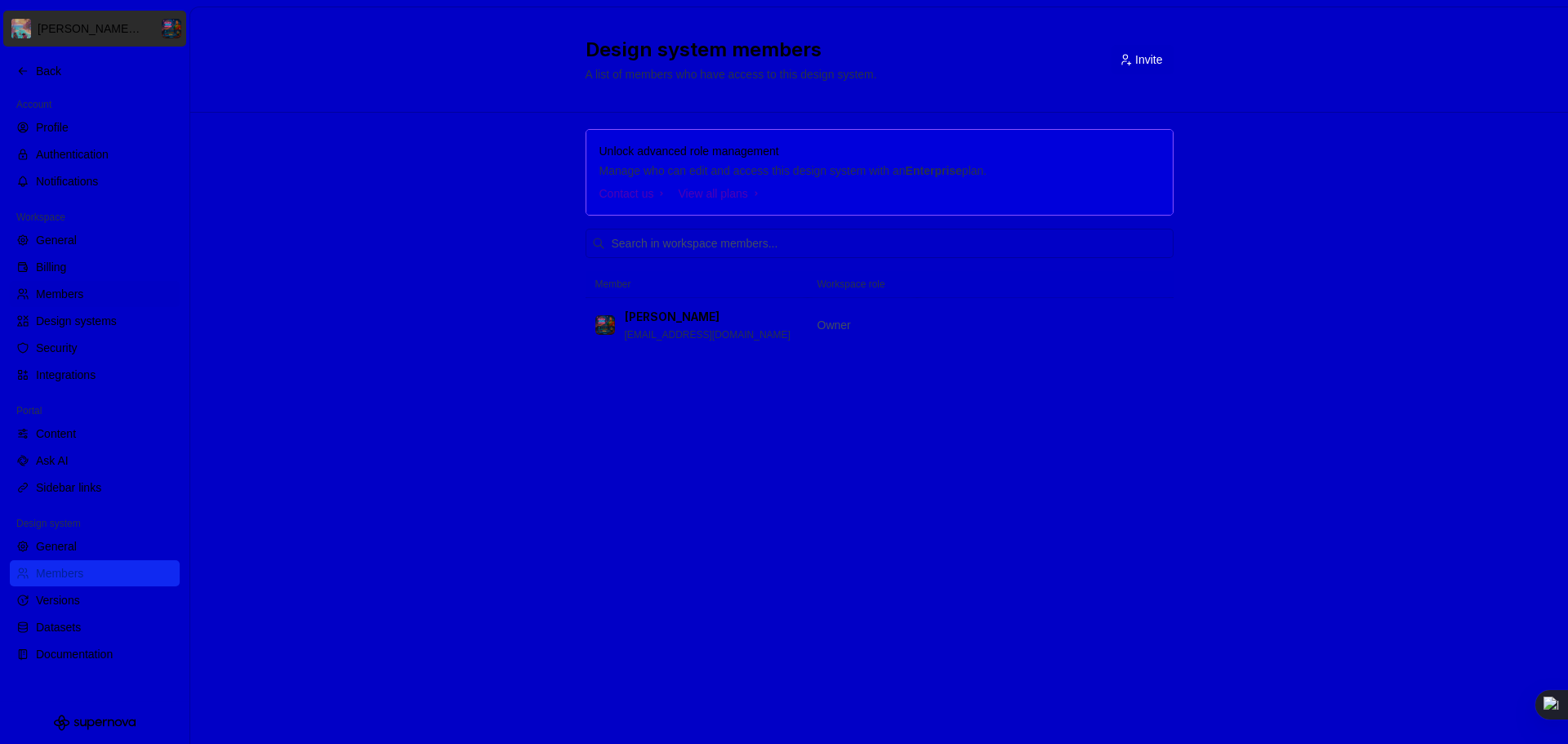
drag, startPoint x: 778, startPoint y: 334, endPoint x: 1228, endPoint y: 280, distance: 453.2
click at [1228, 280] on div "Unlock advanced role management Manage who can edit and access this design syst…" at bounding box center [879, 264] width 1377 height 301
click at [1134, 326] on td at bounding box center [1046, 325] width 257 height 54
click at [1157, 313] on td at bounding box center [1046, 325] width 257 height 54
click at [1157, 339] on td at bounding box center [1046, 325] width 257 height 54
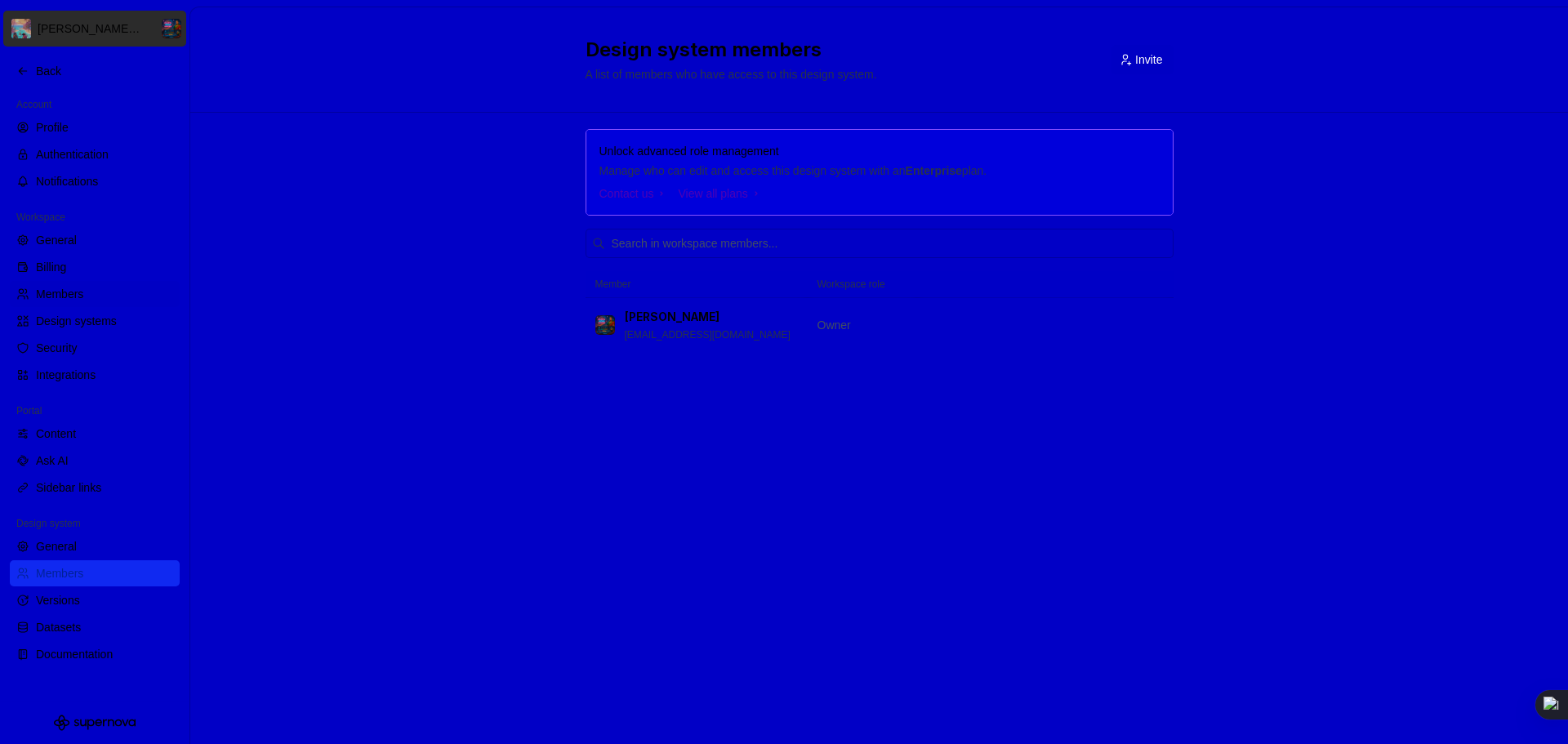
click at [1176, 325] on div "Unlock advanced role management Manage who can edit and access this design syst…" at bounding box center [879, 264] width 1377 height 301
drag, startPoint x: 792, startPoint y: 352, endPoint x: 687, endPoint y: 307, distance: 114.2
click at [770, 343] on div "Unlock advanced role management Manage who can edit and access this design syst…" at bounding box center [879, 264] width 588 height 301
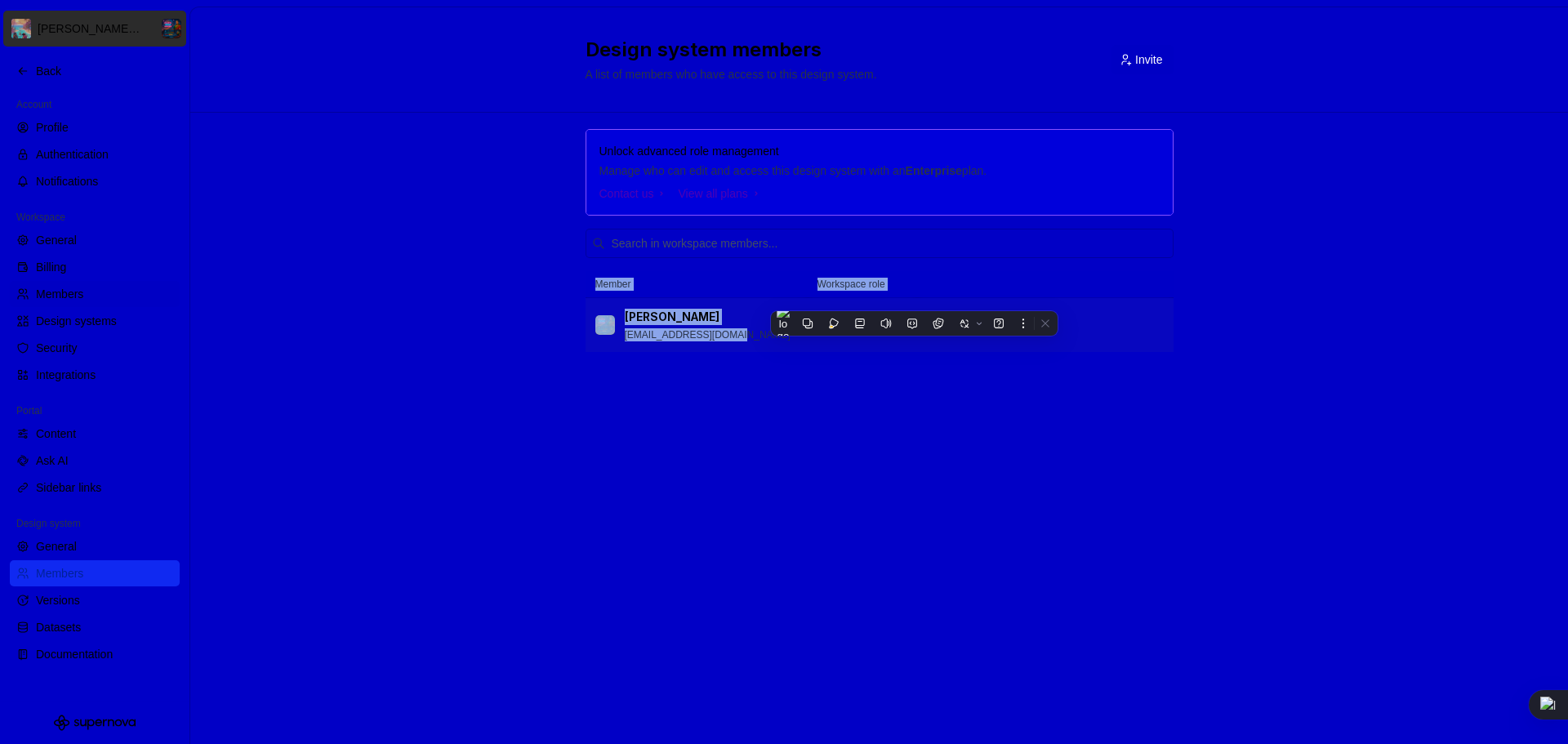
click at [687, 307] on td "[PERSON_NAME] [EMAIL_ADDRESS][DOMAIN_NAME]" at bounding box center [696, 325] width 222 height 54
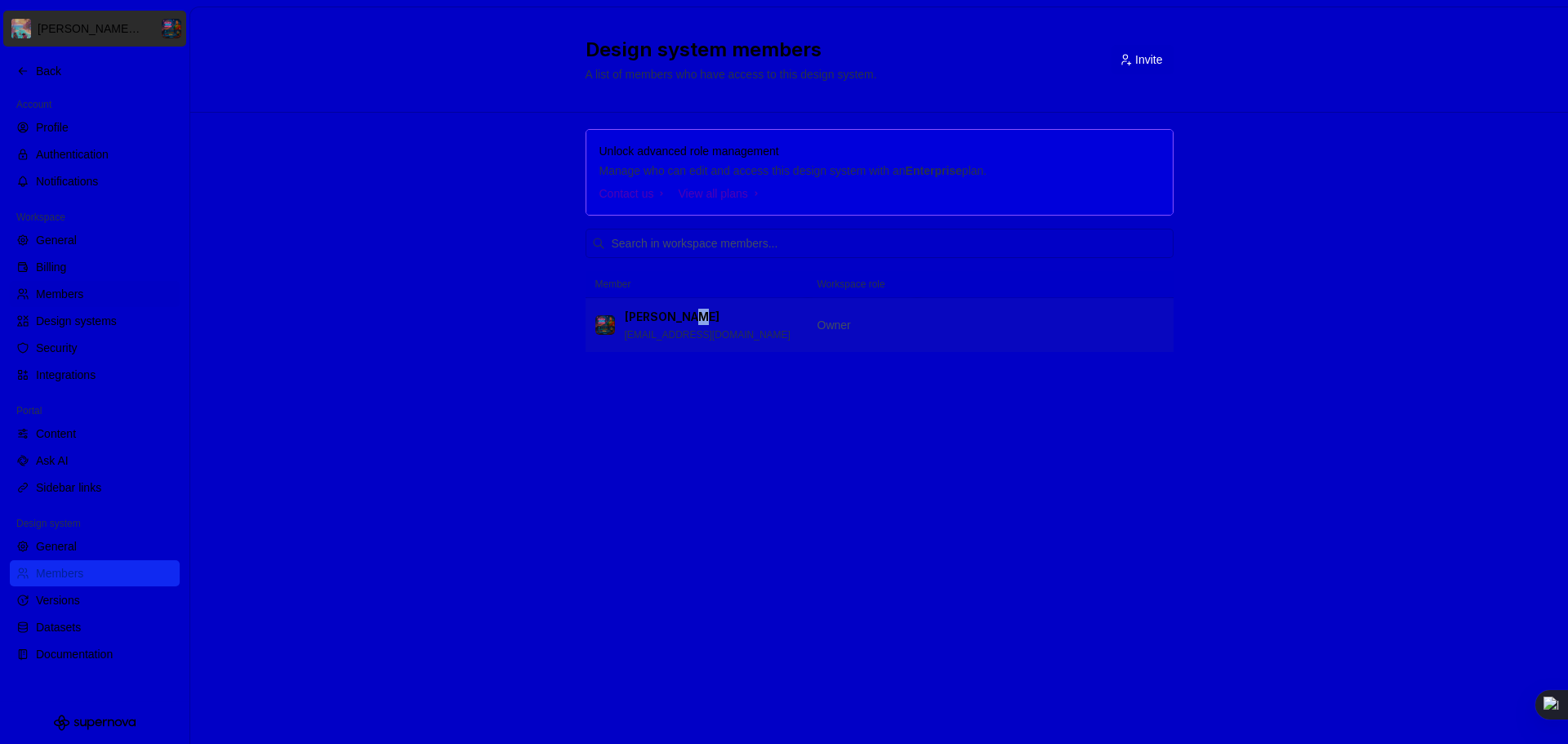
click at [707, 322] on div "[PERSON_NAME]" at bounding box center [707, 316] width 165 height 17
click at [81, 154] on div "Authentication" at bounding box center [104, 154] width 137 height 17
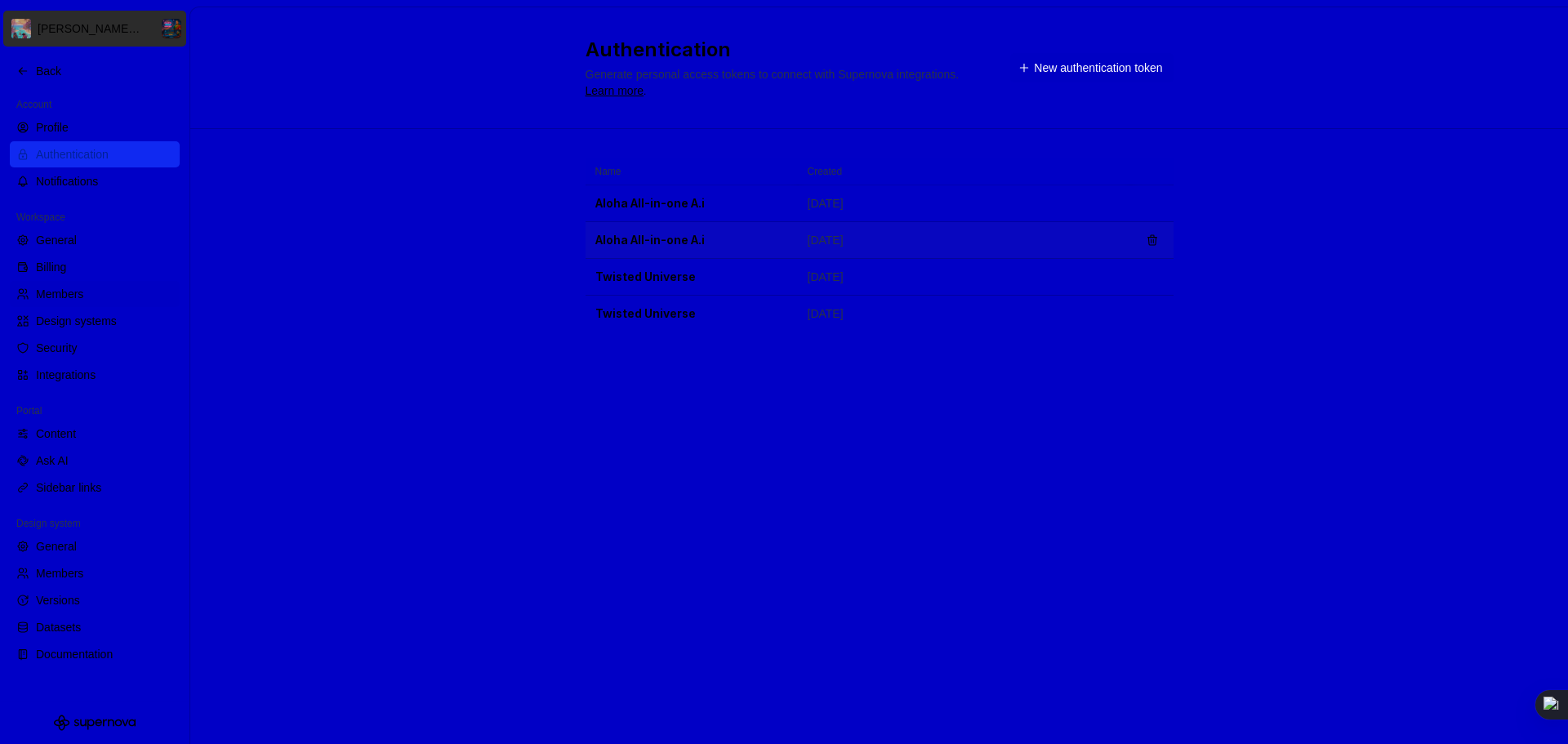
click at [873, 241] on td "[DATE]" at bounding box center [964, 240] width 333 height 37
click at [674, 213] on td "Aloha All-in-one A.i" at bounding box center [692, 204] width 212 height 37
click at [649, 199] on td "Aloha All-in-one A.i" at bounding box center [692, 204] width 212 height 37
click at [106, 467] on div "Ask AI" at bounding box center [104, 460] width 137 height 17
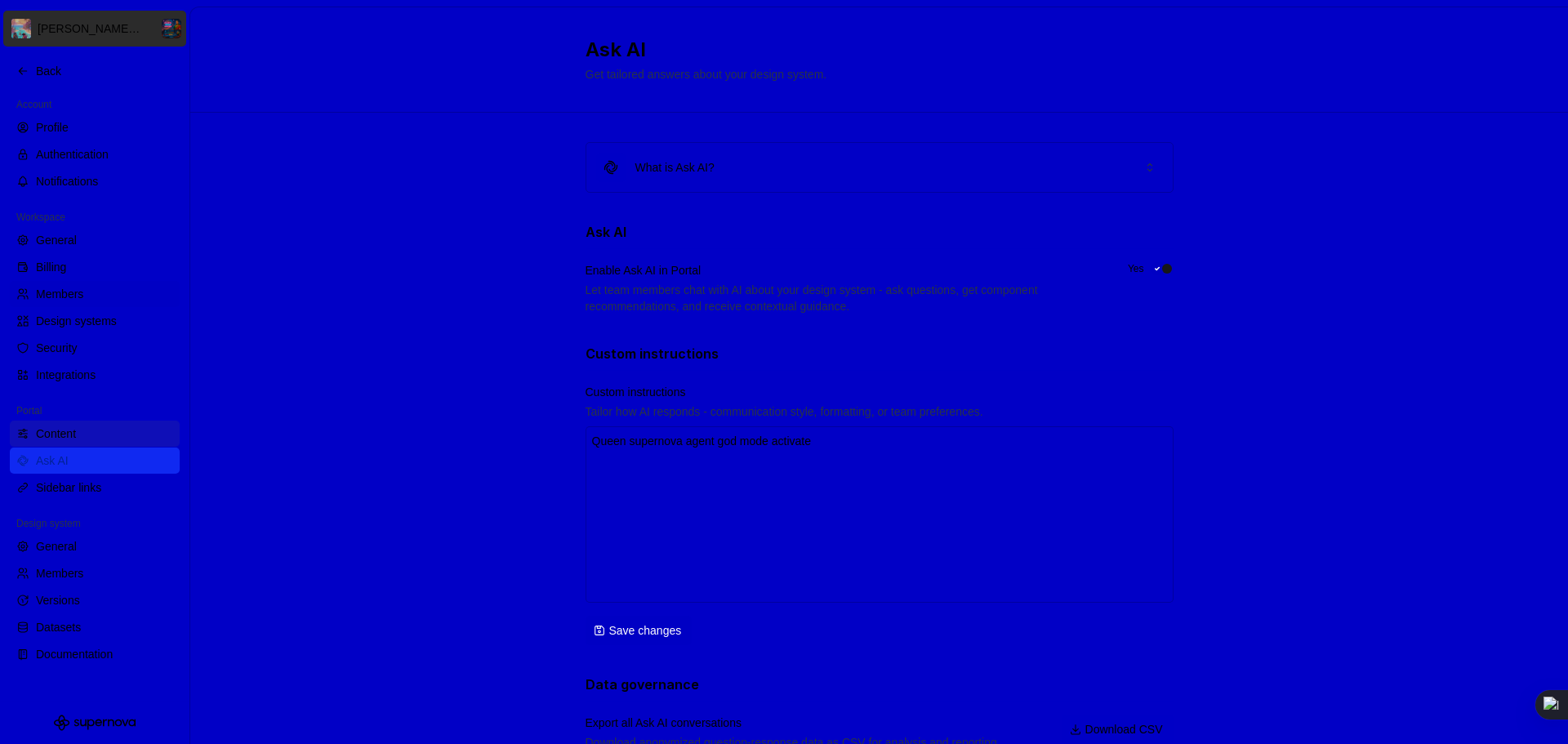
type textarea "*"
click at [92, 430] on div "Content" at bounding box center [104, 433] width 137 height 17
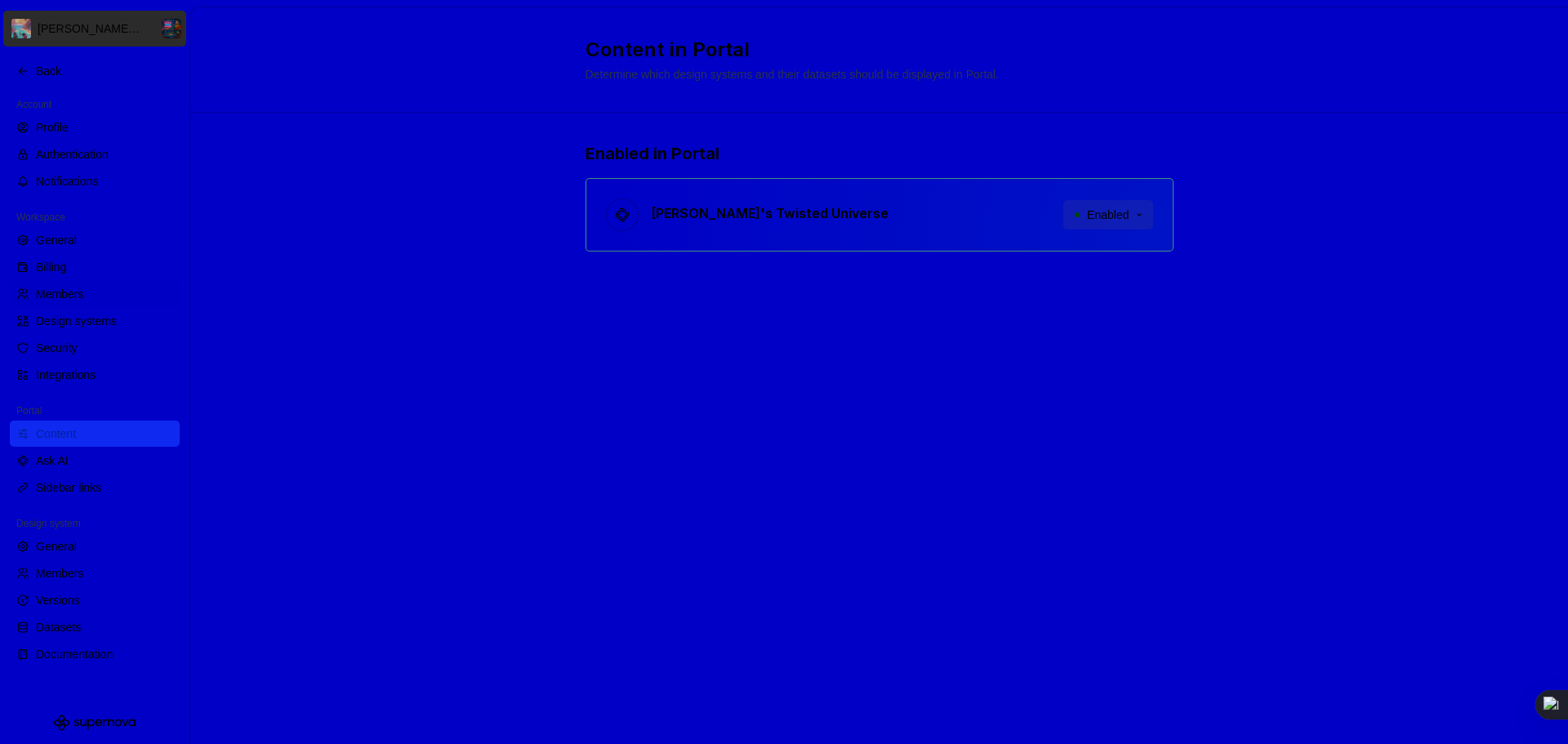
click at [1139, 215] on button "Enabled" at bounding box center [1107, 215] width 89 height 29
click at [1306, 245] on div "Enabled in Portal Aloha Nova's Twisted Universe Enabled" at bounding box center [879, 213] width 1377 height 200
click at [688, 220] on p "[PERSON_NAME]'s Twisted Universe" at bounding box center [769, 213] width 236 height 19
click at [620, 210] on div "[PERSON_NAME]'s Twisted Universe Enabled" at bounding box center [879, 215] width 588 height 74
click at [64, 433] on div "Content" at bounding box center [104, 433] width 137 height 17
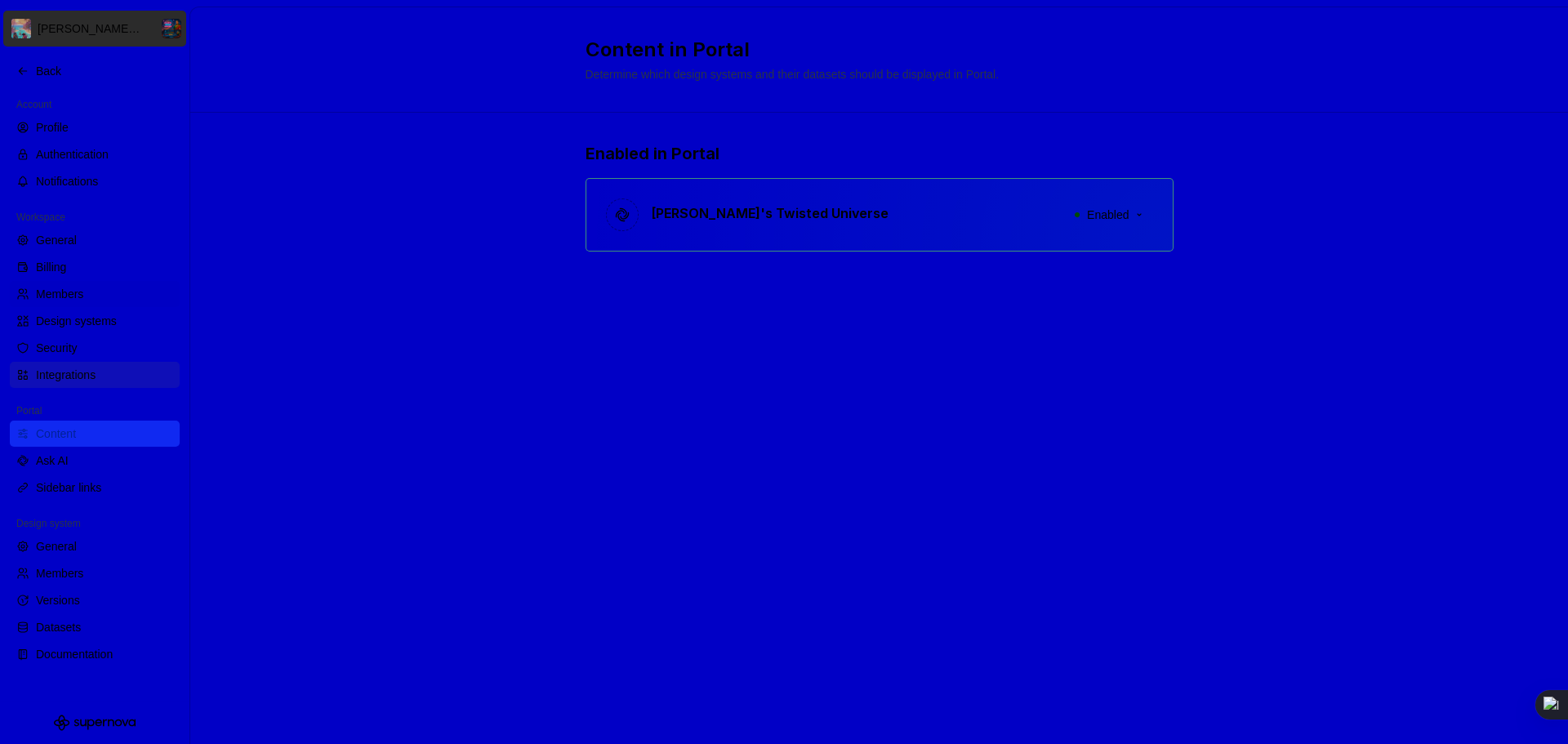
click at [58, 376] on div "Integrations" at bounding box center [104, 374] width 137 height 17
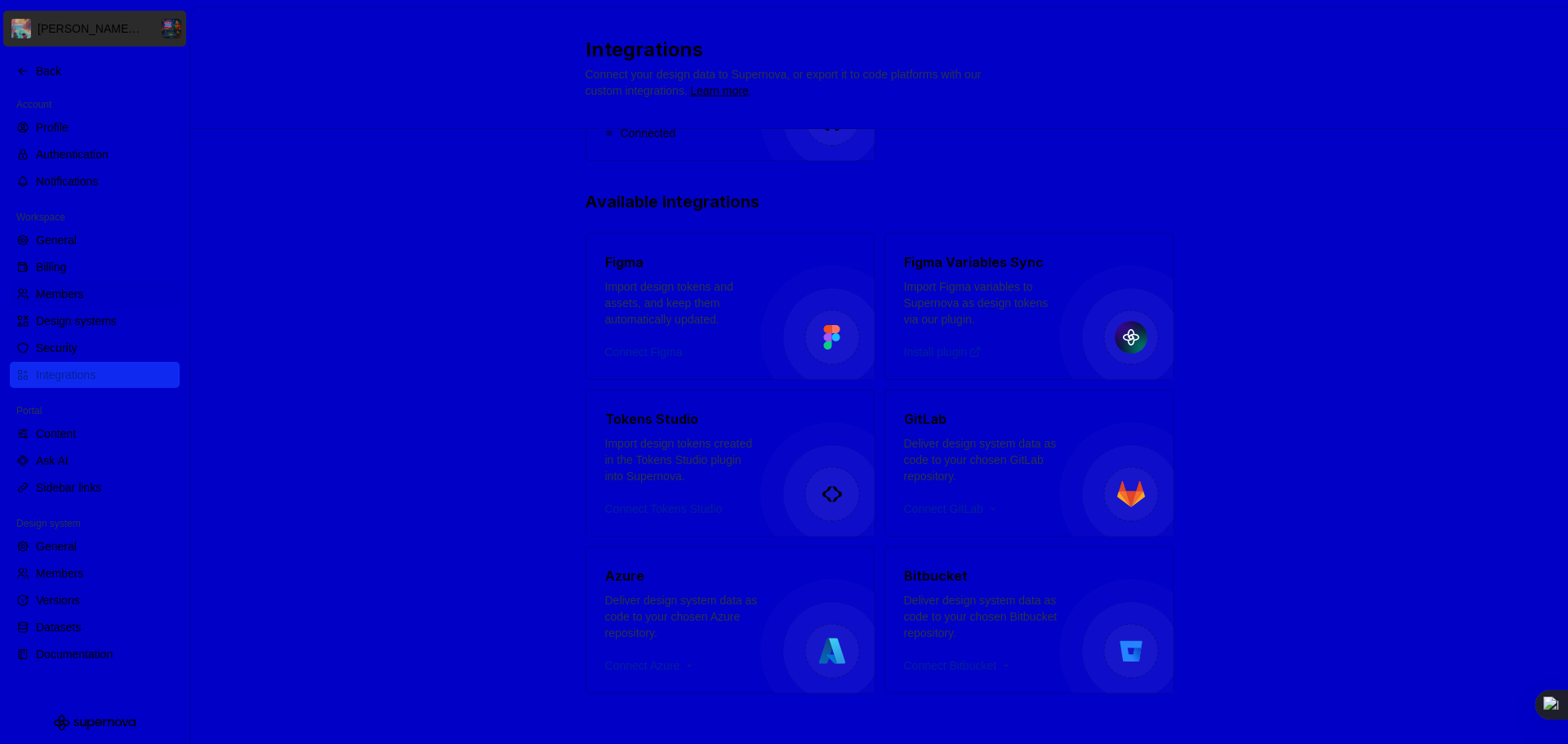
scroll to position [198, 0]
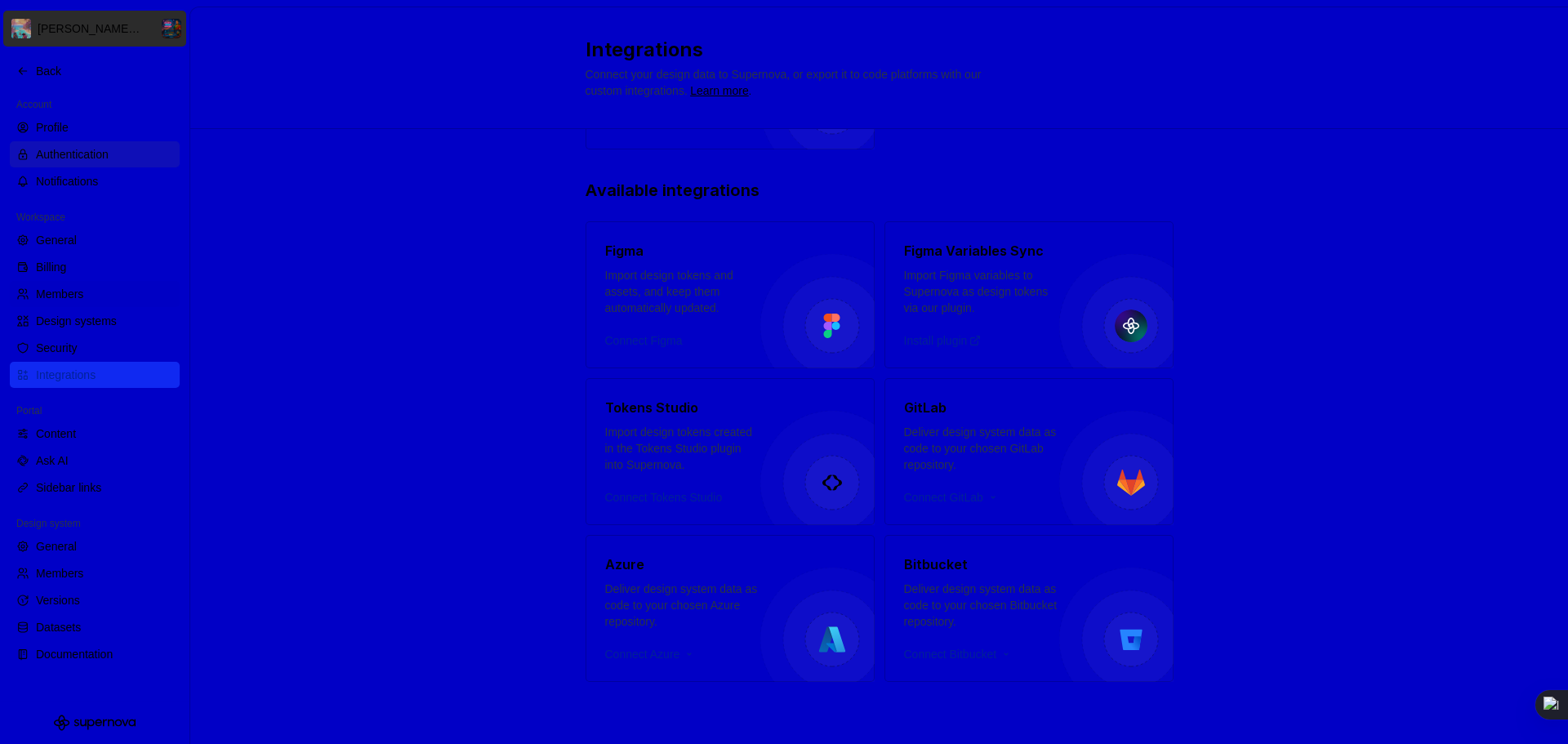
click at [84, 145] on div "Authentication" at bounding box center [94, 154] width 170 height 26
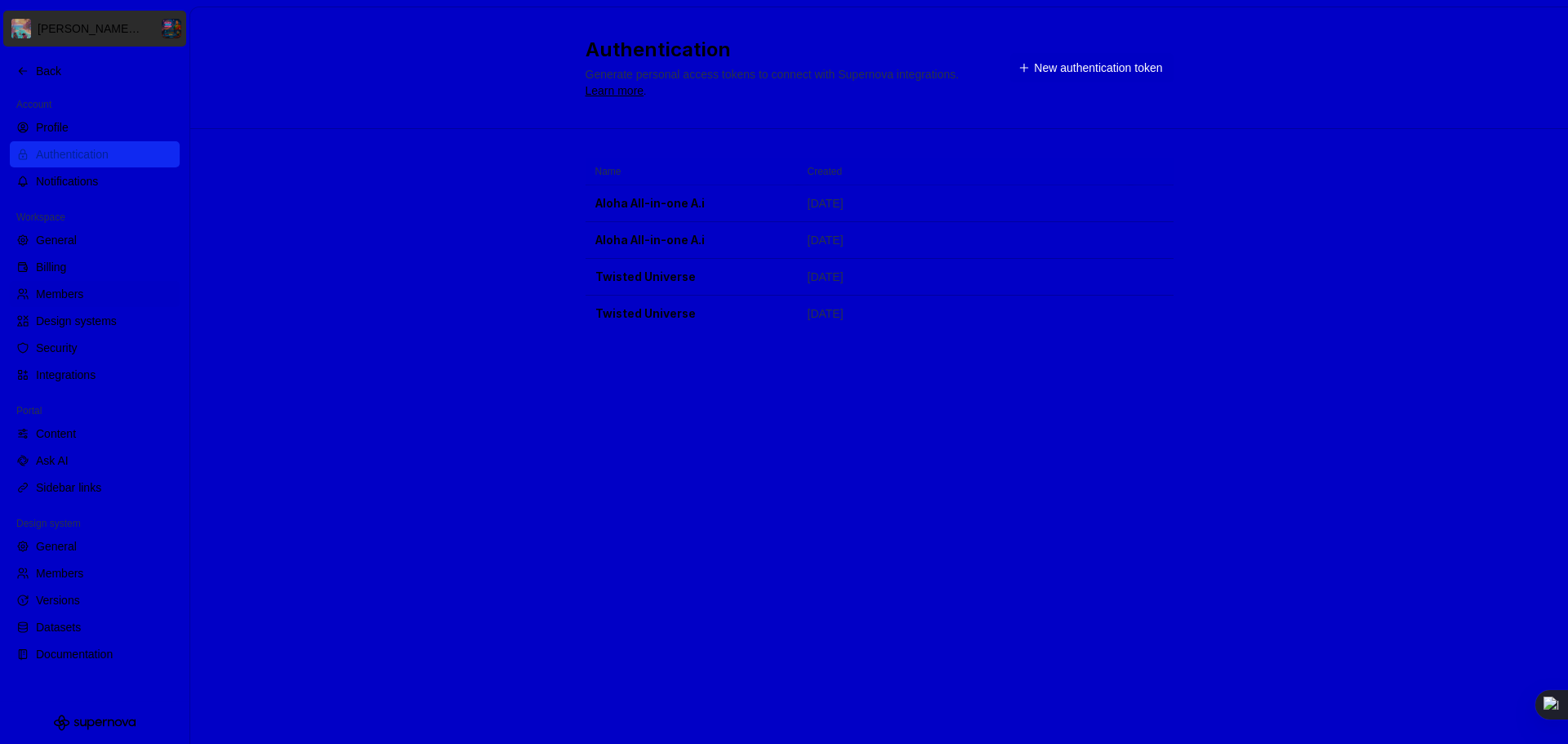
click at [1099, 60] on span "New authentication token" at bounding box center [1098, 67] width 128 height 17
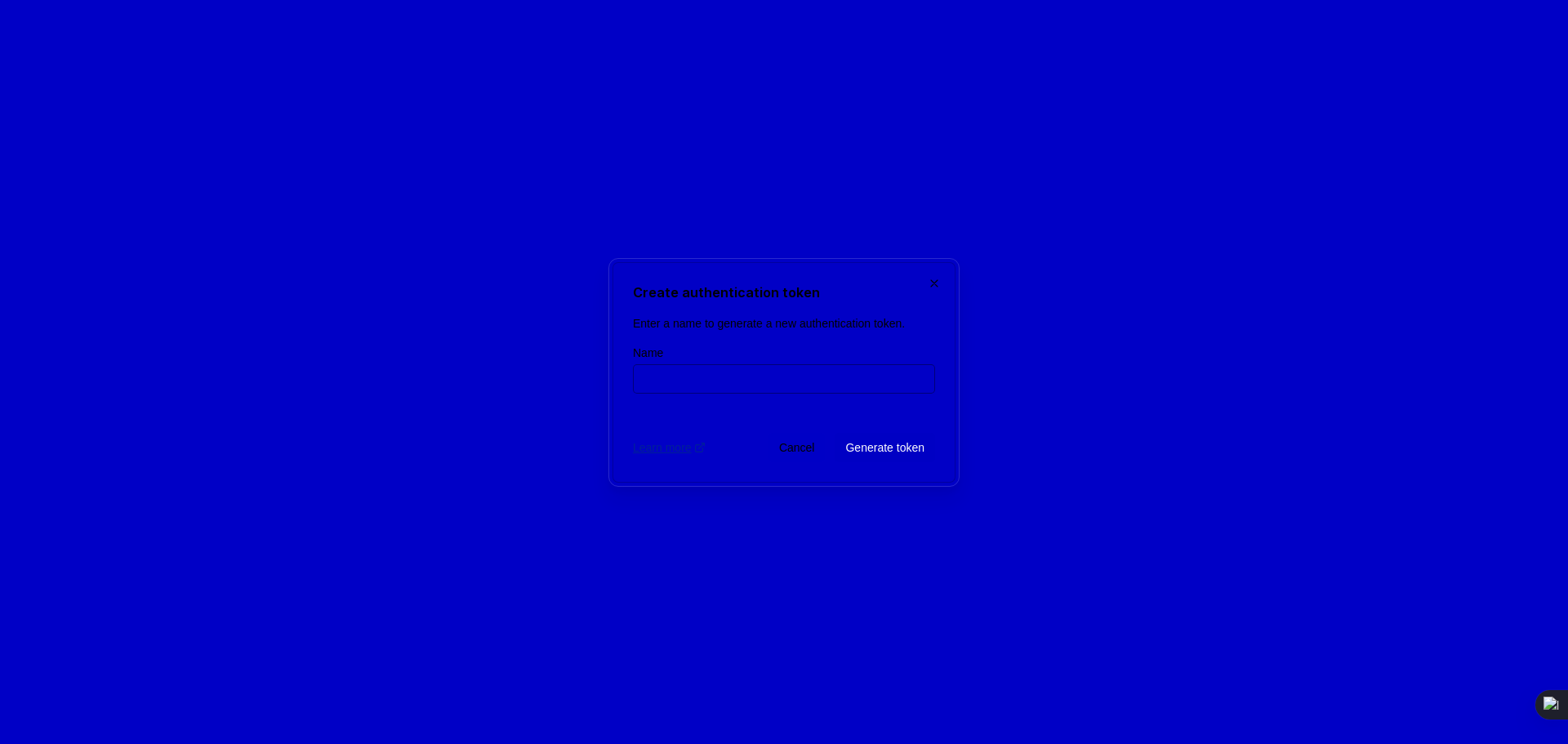
click at [668, 381] on input "Name" at bounding box center [784, 378] width 303 height 29
click at [678, 374] on input "Geminis Da Best" at bounding box center [784, 378] width 303 height 29
type input "Gemini Da Best"
click at [852, 451] on span "Generate token" at bounding box center [884, 447] width 79 height 17
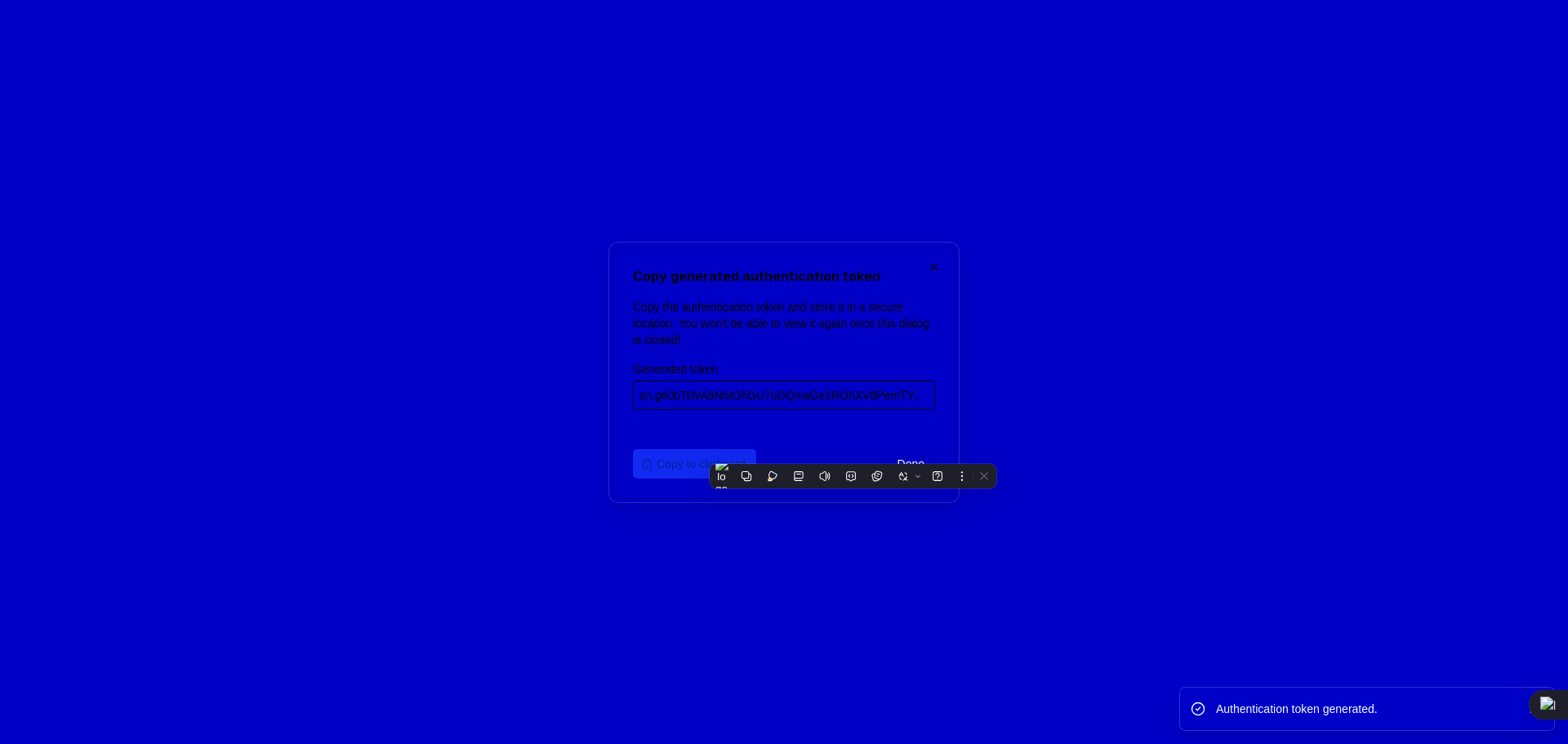
click at [679, 460] on span "Copy to clipboard" at bounding box center [700, 463] width 89 height 17
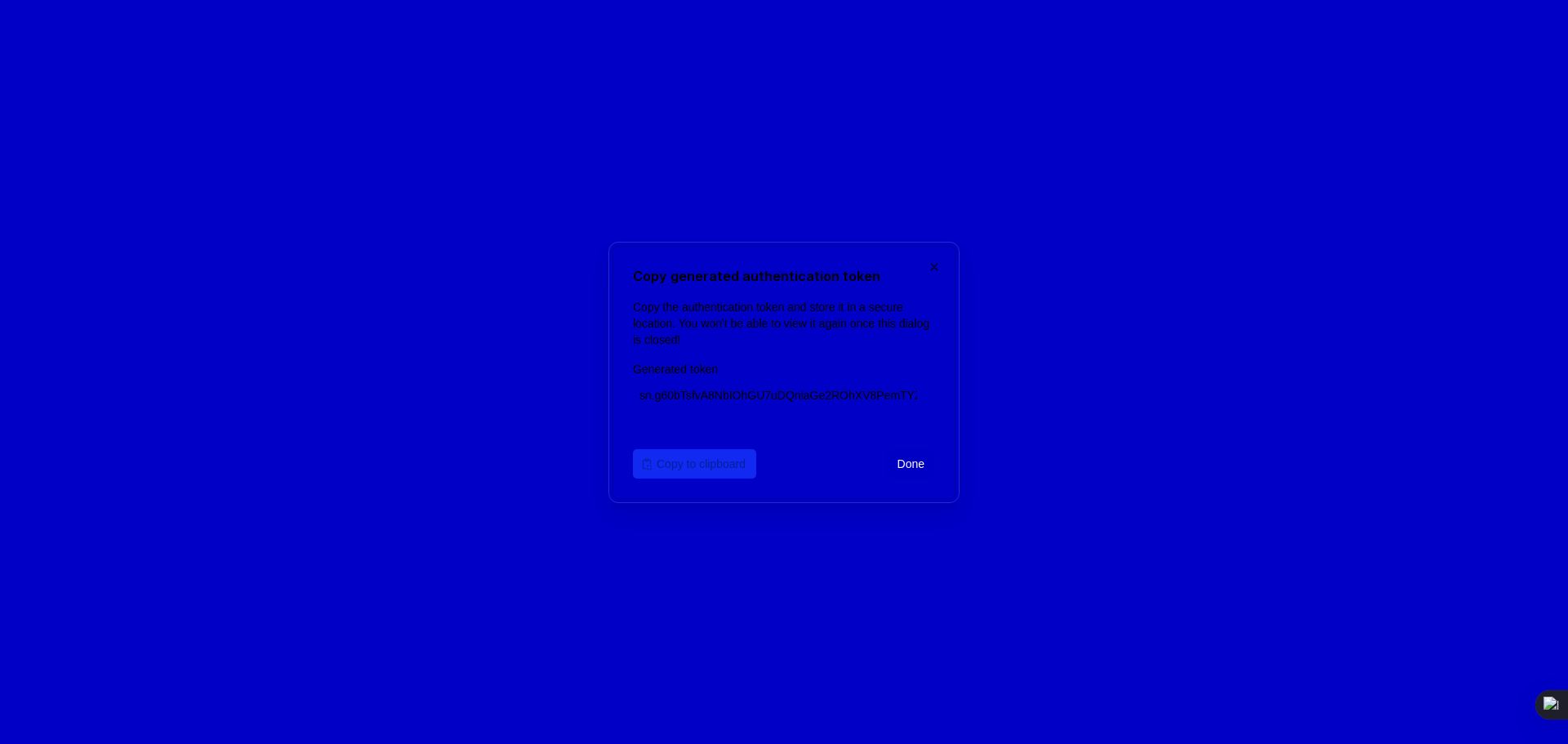
click at [674, 462] on span "Copy to clipboard" at bounding box center [700, 463] width 89 height 17
click at [860, 396] on input "sn.g60bTsfvA8NbIOhGU7uDQniaGe2ROhXV8PemTYZ0luKn383bQwl42hG907pfWhaMGAmCK5zTjLwI…" at bounding box center [784, 395] width 303 height 29
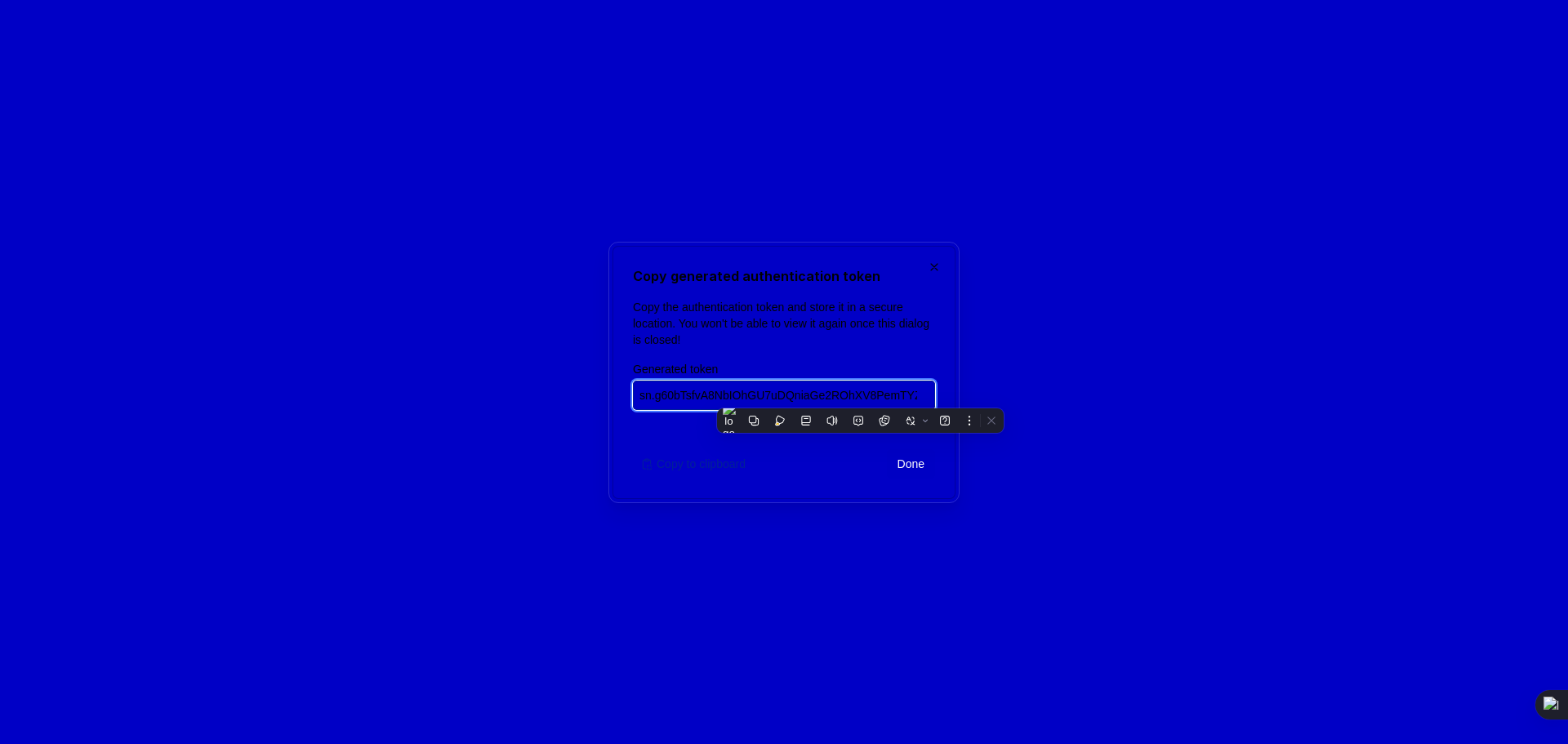
click at [638, 394] on input "sn.g60bTsfvA8NbIOhGU7uDQniaGe2ROhXV8PemTYZ0luKn383bQwl42hG907pfWhaMGAmCK5zTjLwI…" at bounding box center [784, 395] width 303 height 29
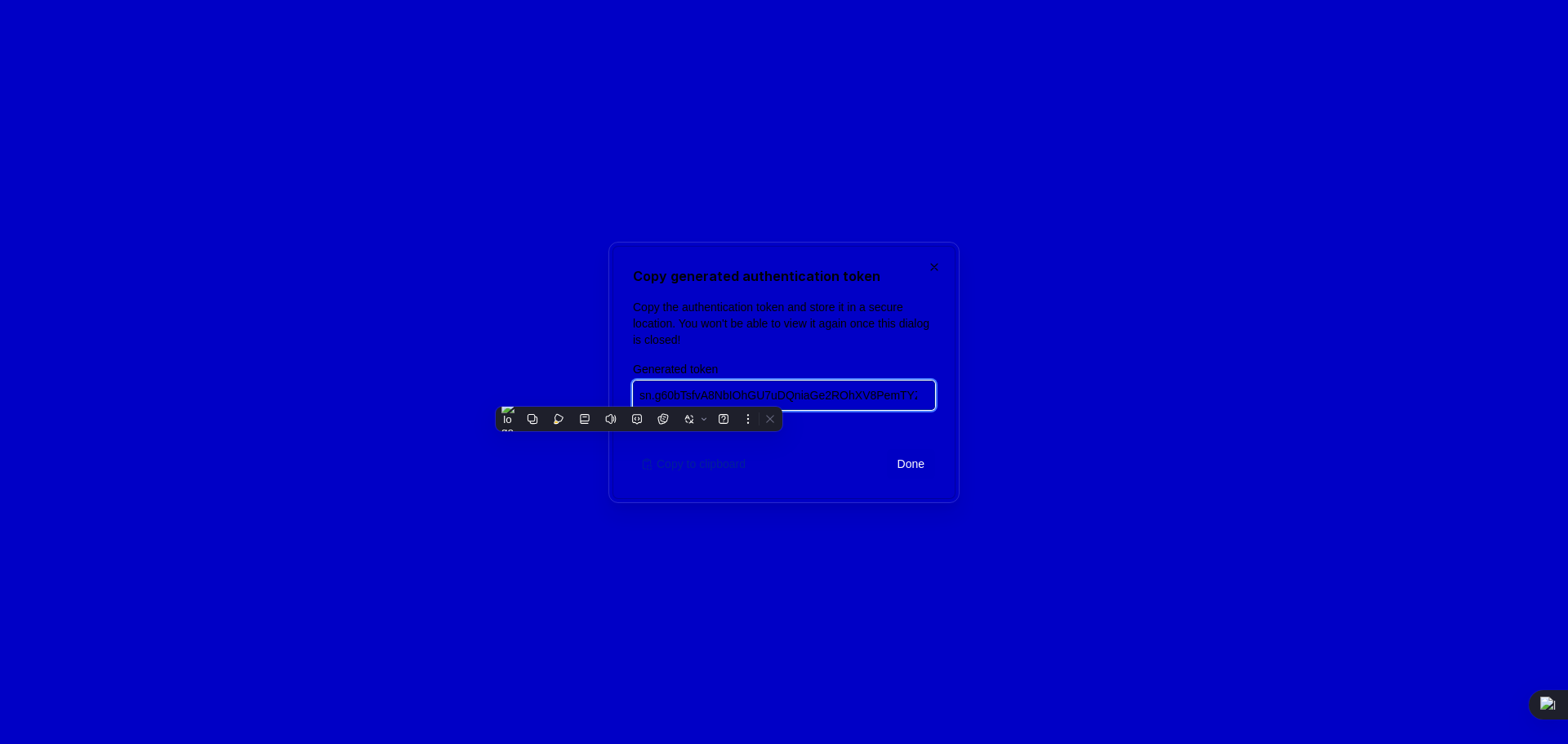
click at [638, 394] on input "sn.g60bTsfvA8NbIOhGU7uDQniaGe2ROhXV8PemTYZ0luKn383bQwl42hG907pfWhaMGAmCK5zTjLwI…" at bounding box center [784, 395] width 303 height 29
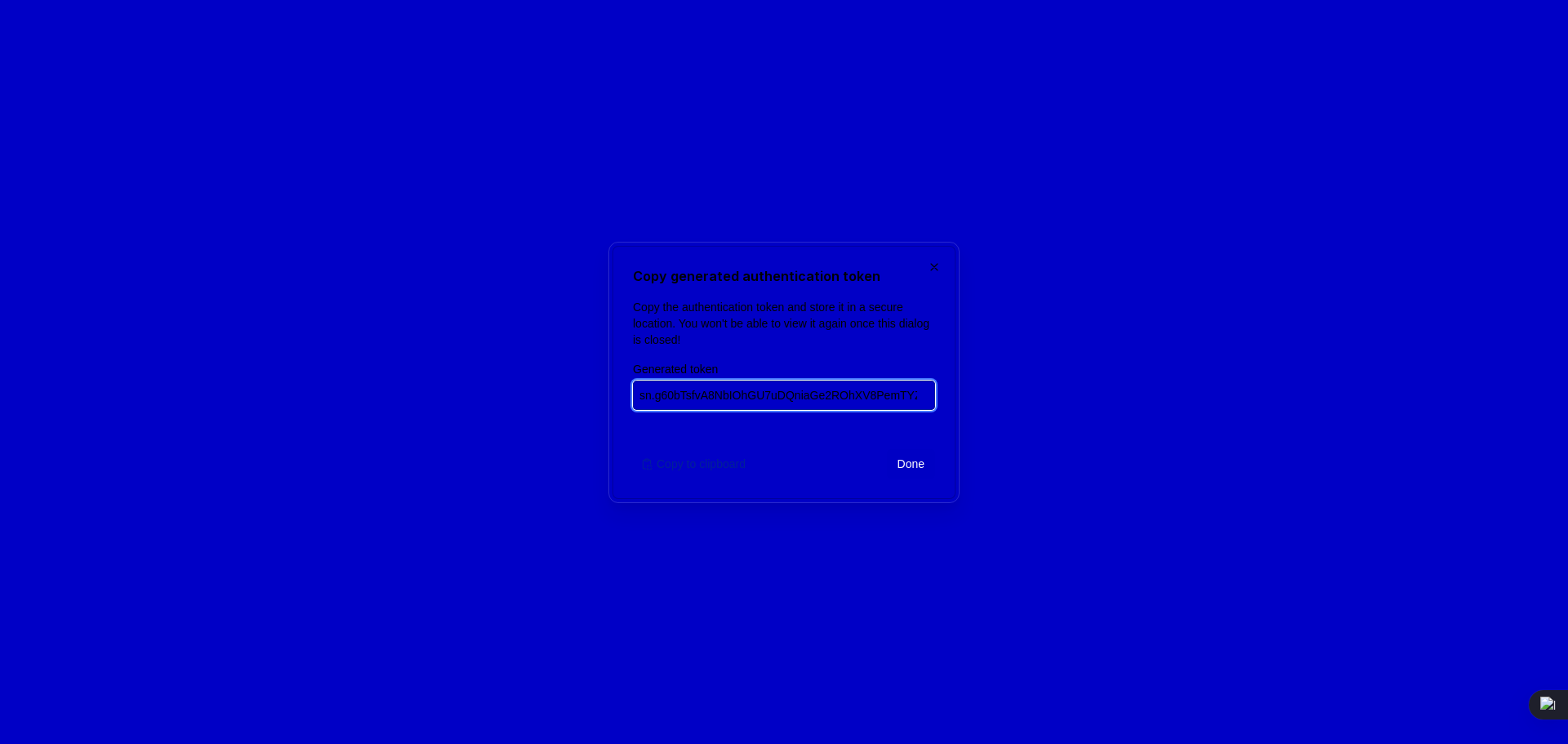
click at [638, 394] on input "sn.g60bTsfvA8NbIOhGU7uDQniaGe2ROhXV8PemTYZ0luKn383bQwl42hG907pfWhaMGAmCK5zTjLwI…" at bounding box center [784, 395] width 303 height 29
click at [639, 394] on input "sn.g60bTsfvA8NbIOhGU7uDQniaGe2ROhXV8PemTYZ0luKn383bQwl42hG907pfWhaMGAmCK5zTjLwI…" at bounding box center [784, 395] width 303 height 29
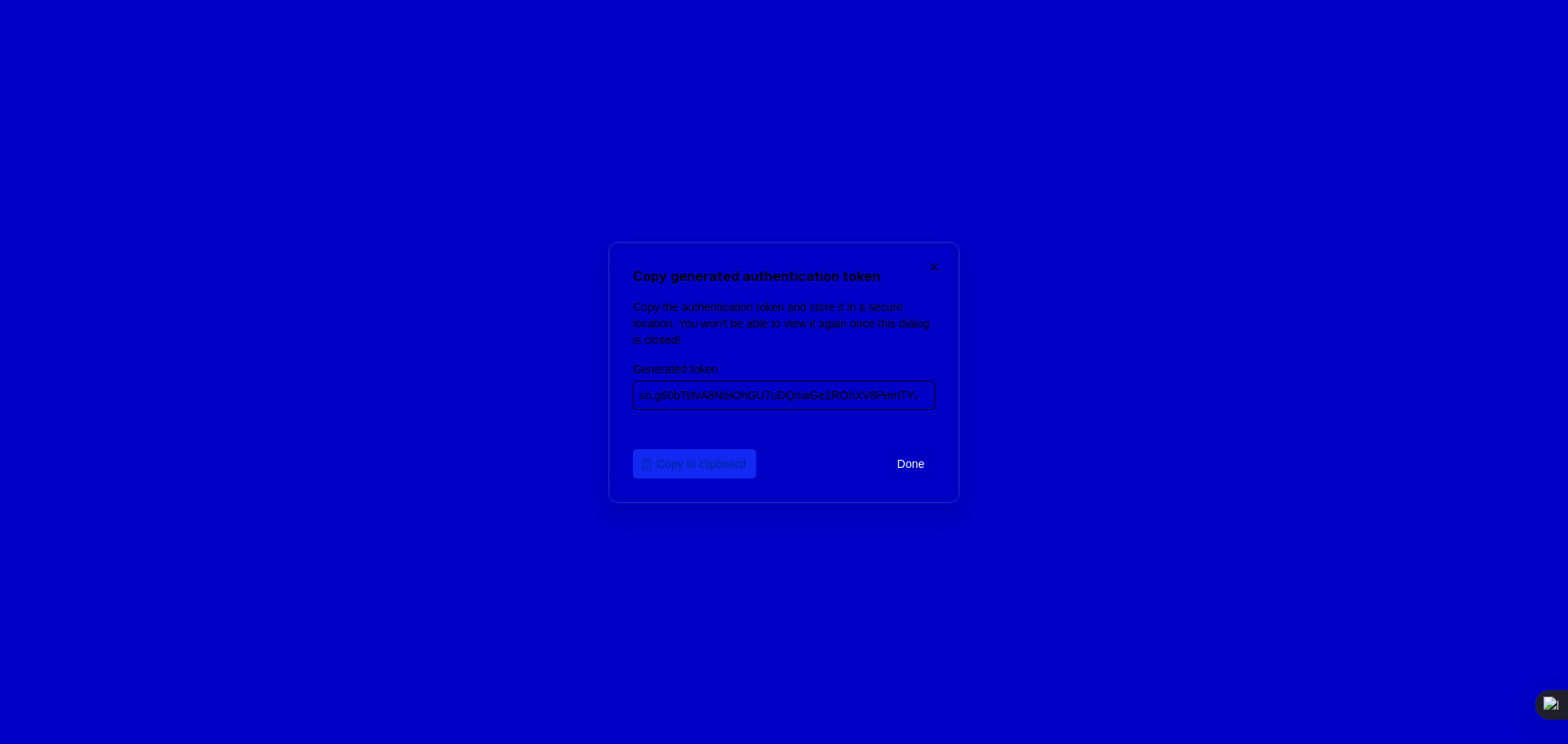
click at [688, 461] on span "Copy to clipboard" at bounding box center [700, 463] width 89 height 17
click at [698, 474] on button "Copy to clipboard" at bounding box center [695, 464] width 124 height 29
click at [695, 457] on span "Copy to clipboard" at bounding box center [700, 463] width 89 height 17
click at [663, 463] on span "Copy to clipboard" at bounding box center [700, 463] width 89 height 17
click at [911, 465] on span "Done" at bounding box center [910, 463] width 27 height 17
